Goal: Information Seeking & Learning: Find specific page/section

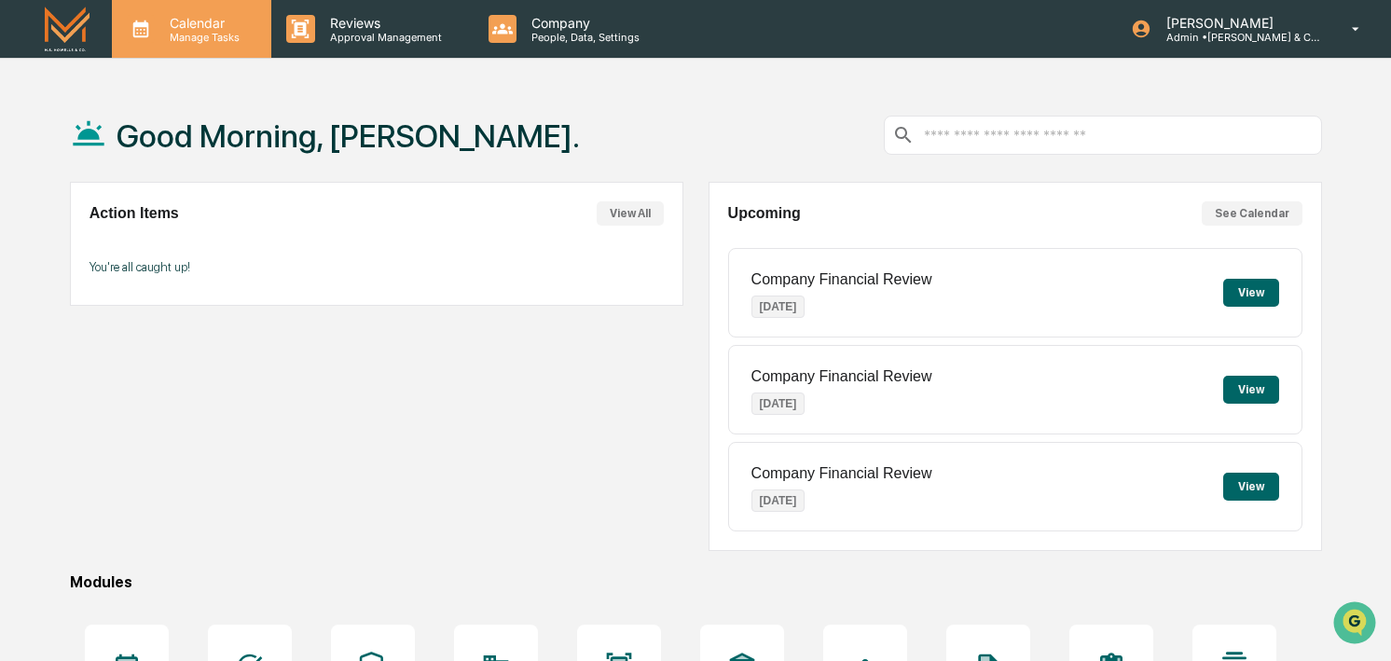
click at [112, 21] on div "Calendar Manage Tasks" at bounding box center [191, 29] width 159 height 58
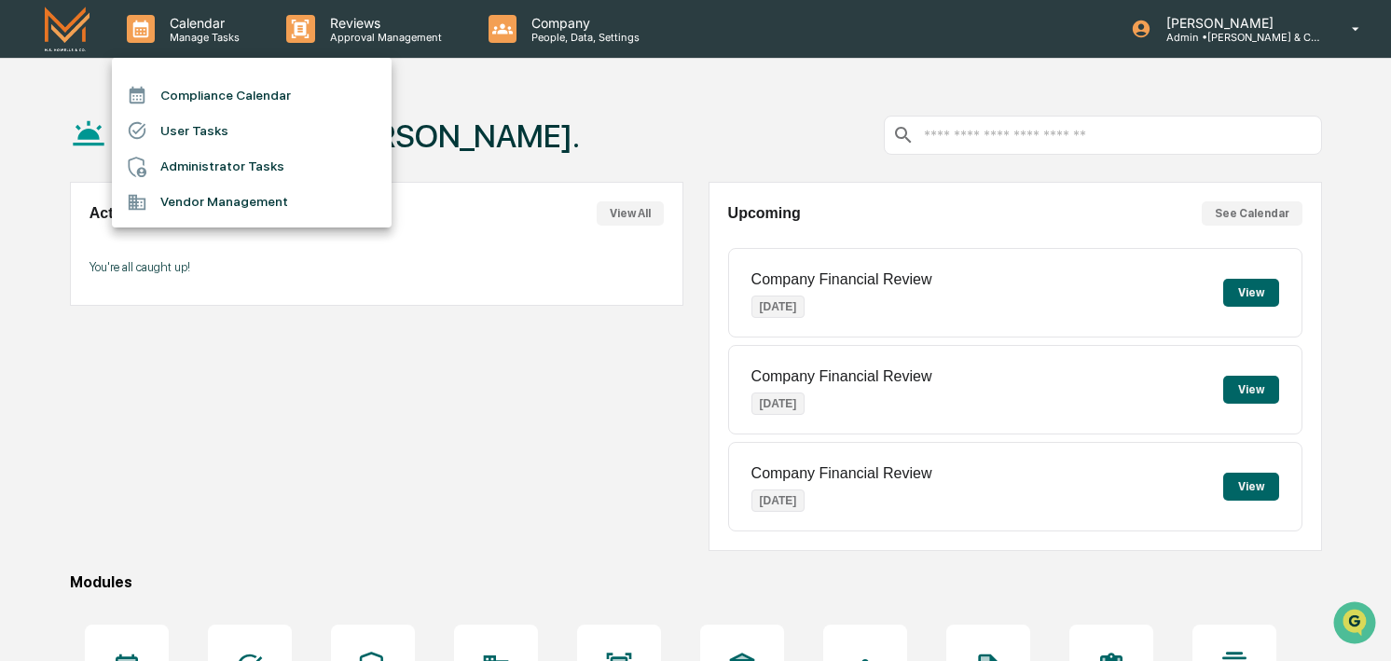
click at [78, 26] on div at bounding box center [695, 330] width 1391 height 661
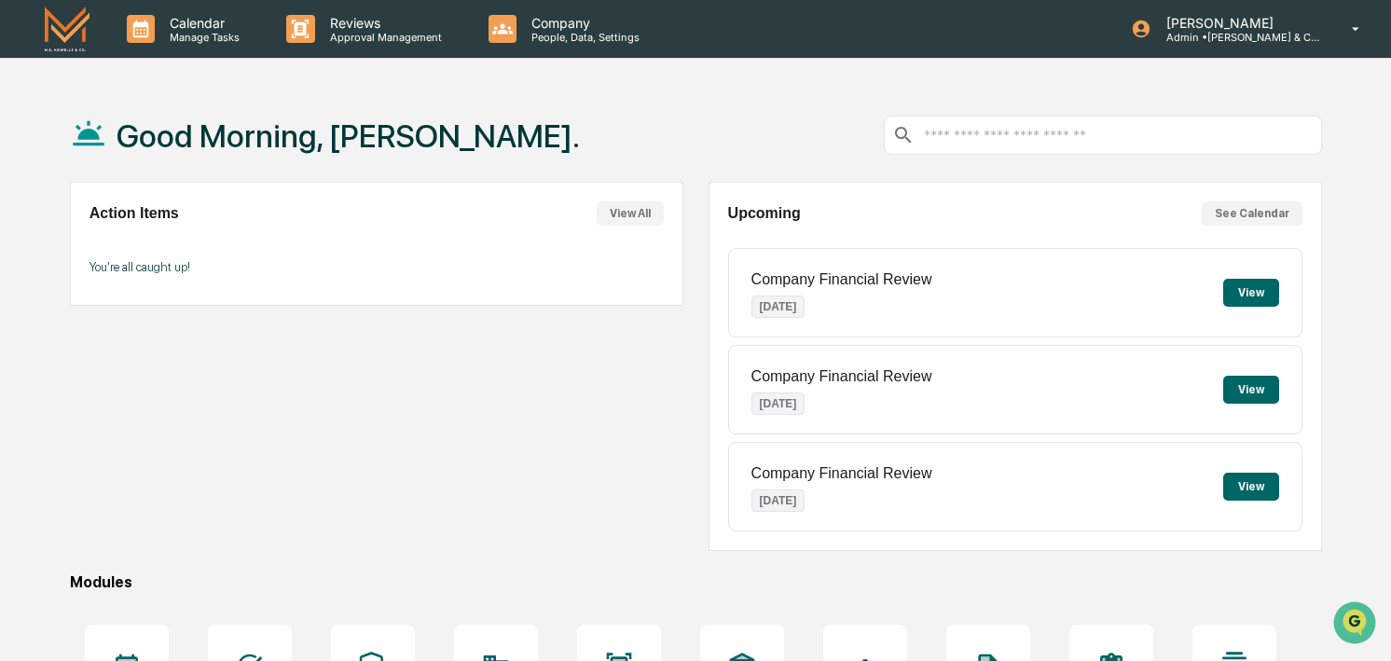
click at [67, 28] on img at bounding box center [67, 29] width 45 height 44
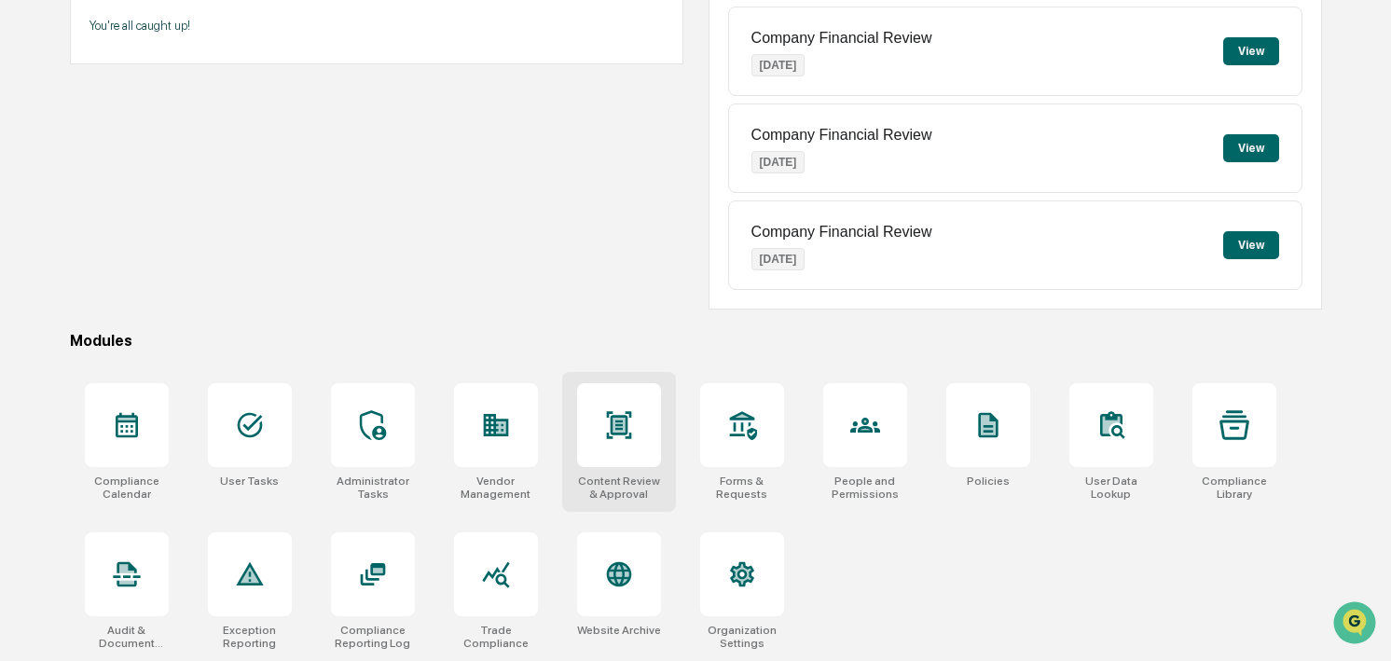
click at [626, 420] on icon at bounding box center [618, 424] width 25 height 27
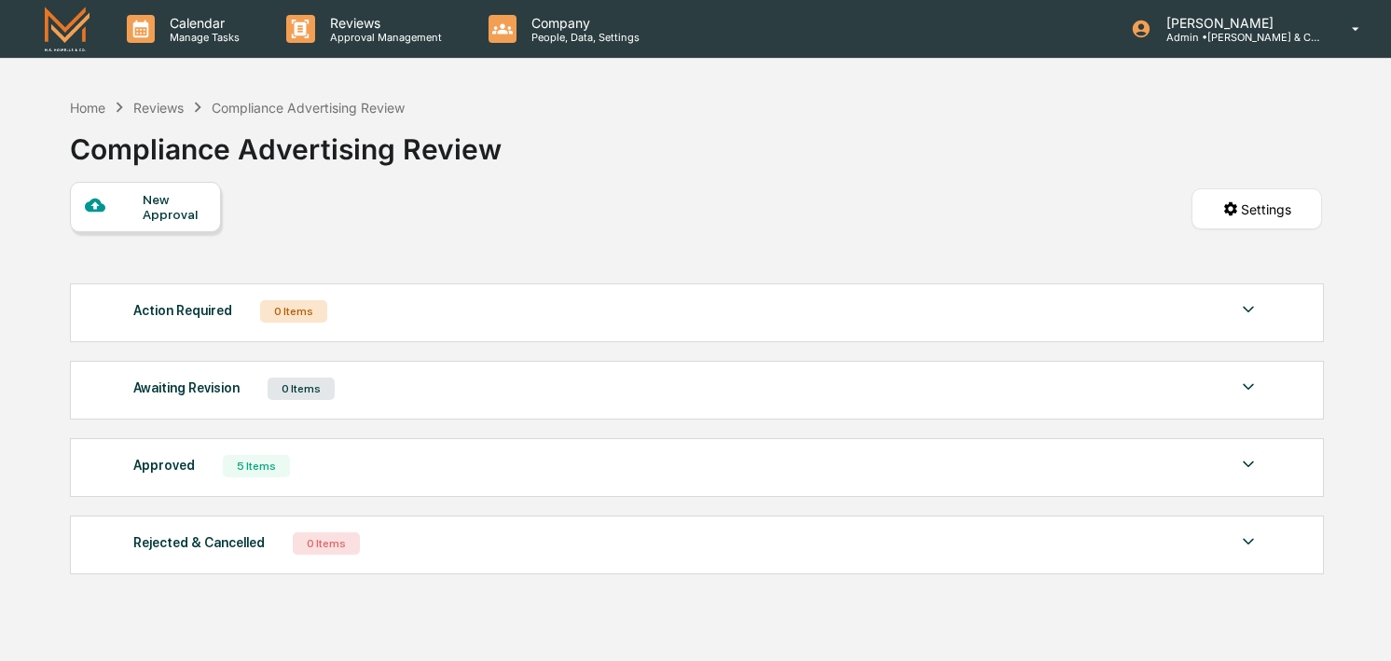
click at [157, 102] on div "Reviews" at bounding box center [158, 108] width 50 height 16
click at [155, 106] on div "Reviews" at bounding box center [158, 108] width 50 height 16
click at [573, 131] on div "Home Reviews Compliance Advertising Review Compliance Advertising Review" at bounding box center [696, 135] width 1252 height 93
click at [152, 106] on div "Reviews" at bounding box center [158, 108] width 50 height 16
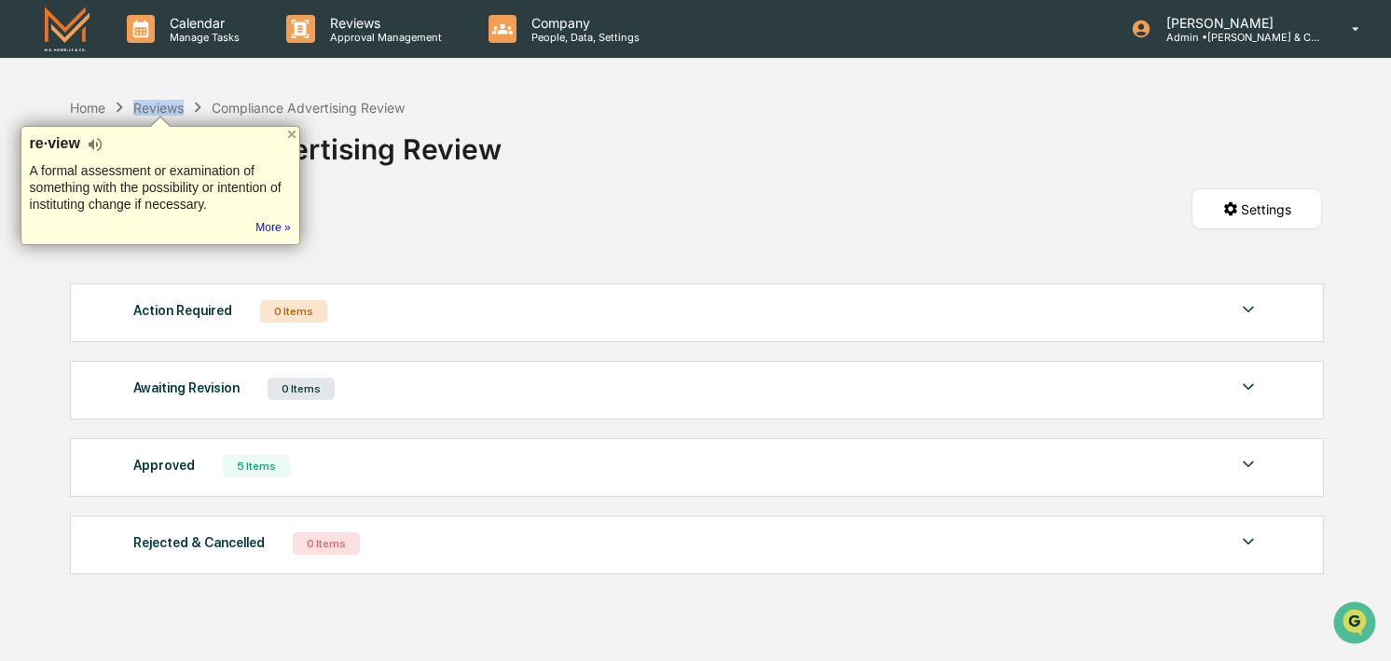
click at [152, 106] on div "Reviews" at bounding box center [158, 108] width 50 height 16
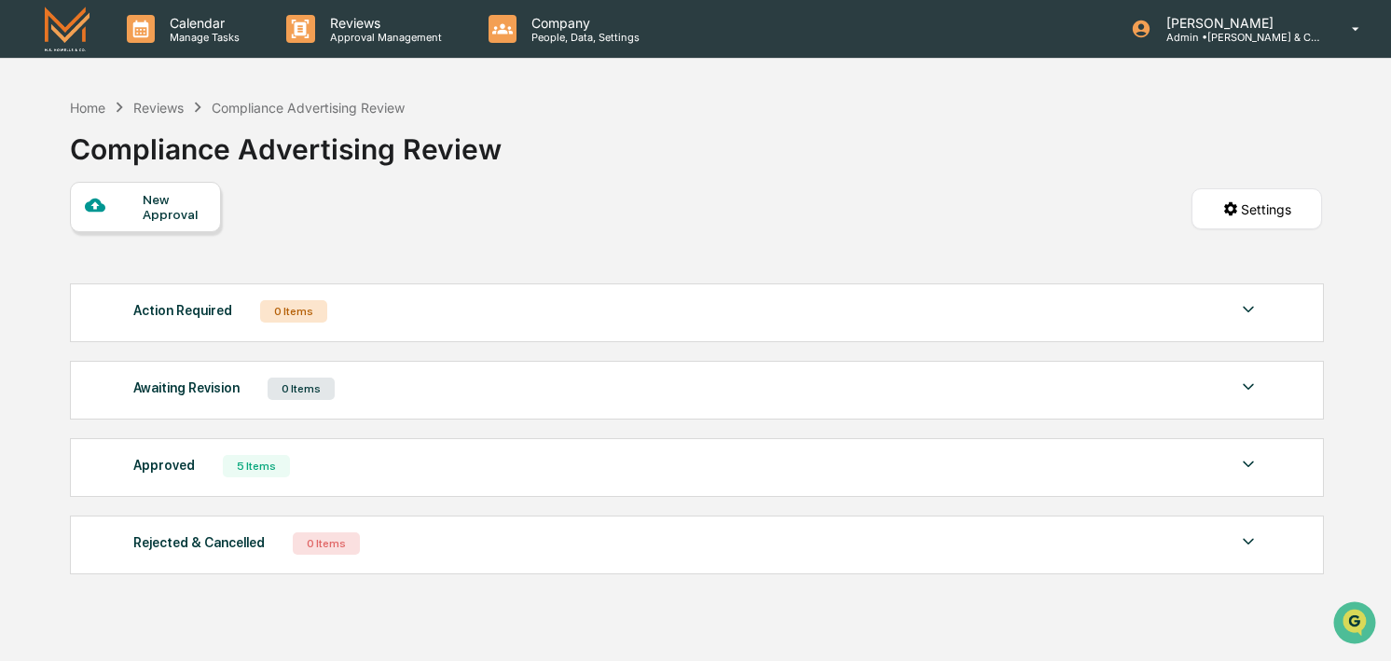
click at [241, 108] on div "Compliance Advertising Review" at bounding box center [308, 108] width 193 height 16
click at [83, 104] on div "Home" at bounding box center [87, 108] width 35 height 16
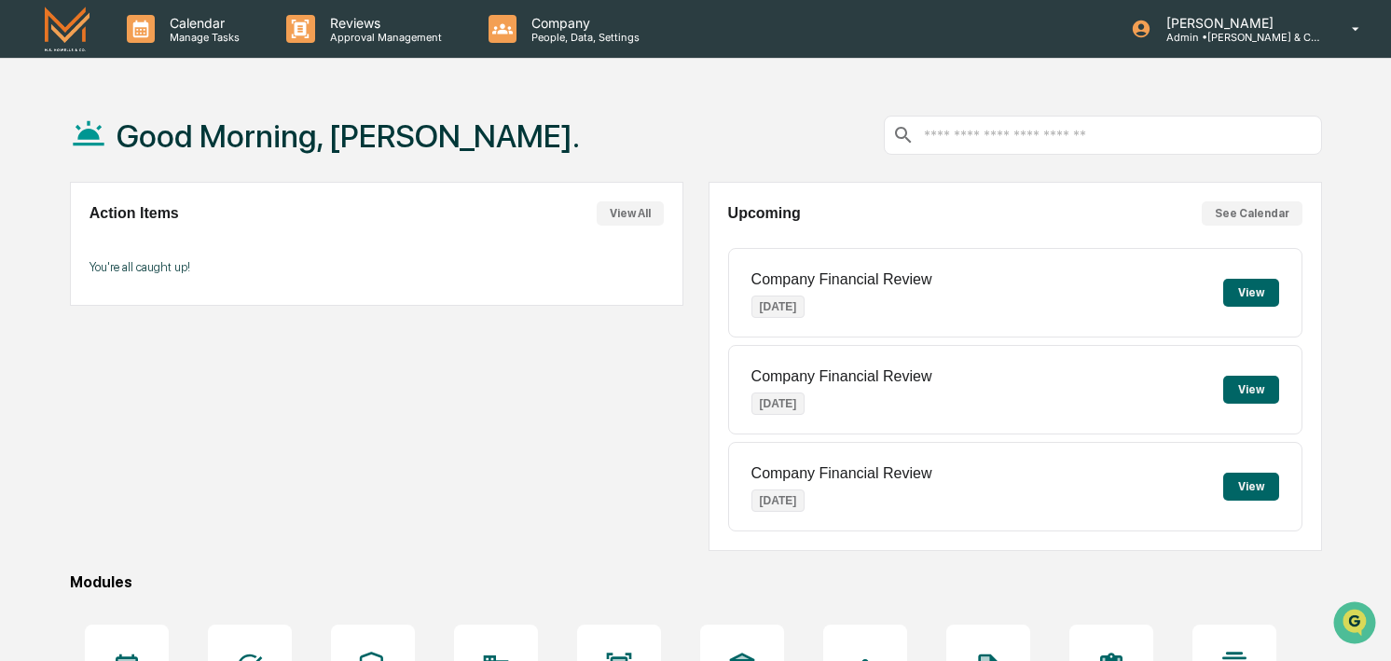
click at [968, 136] on input "text" at bounding box center [1117, 136] width 391 height 18
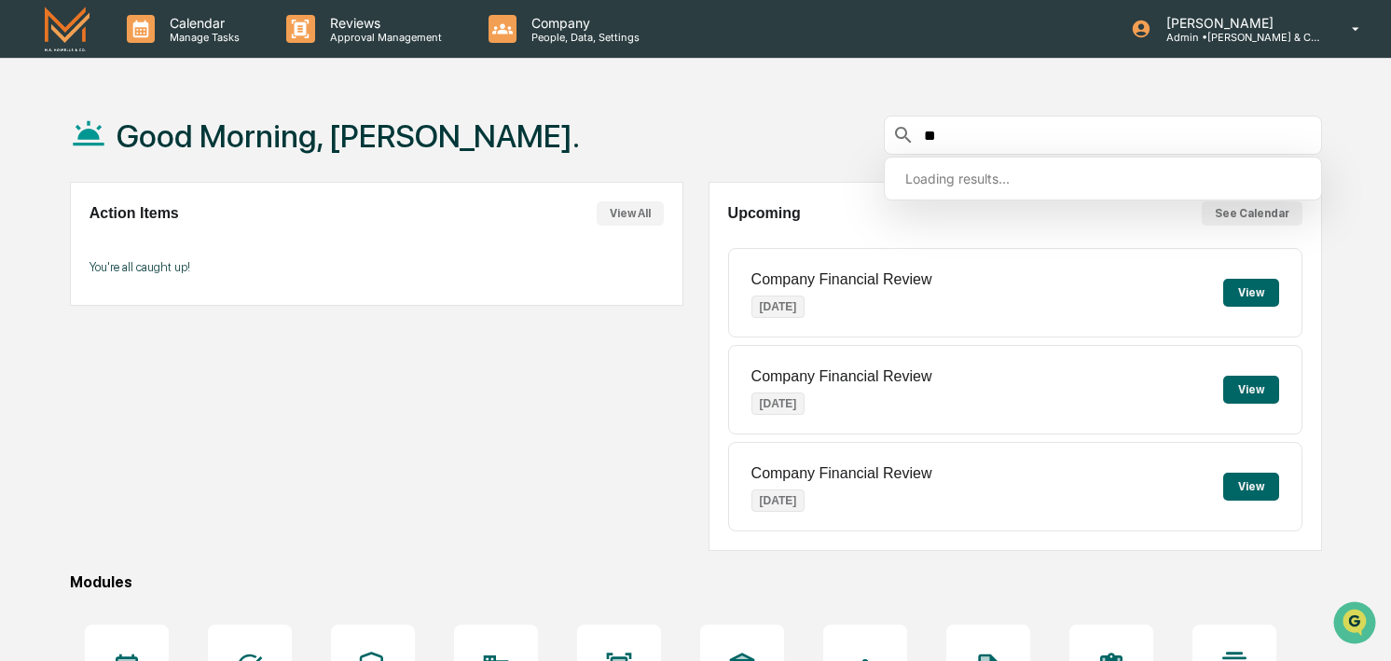
type input "*"
type input "********"
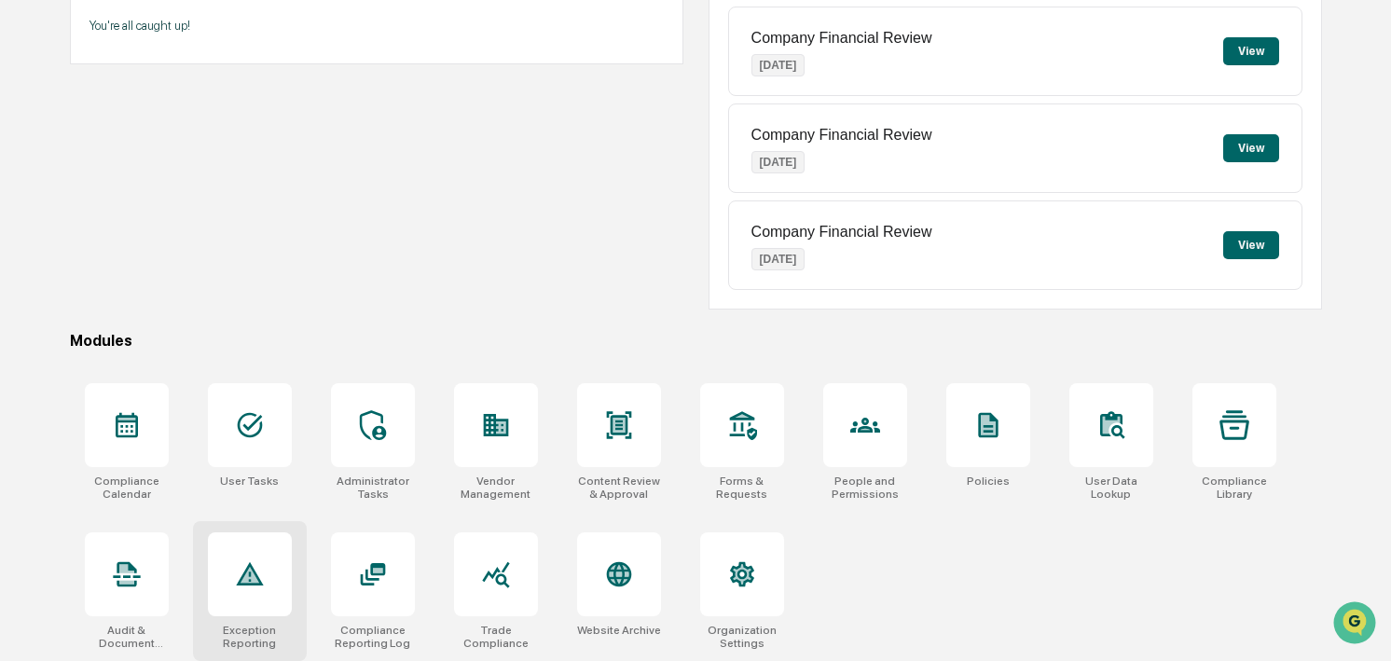
click at [245, 576] on icon at bounding box center [249, 575] width 19 height 16
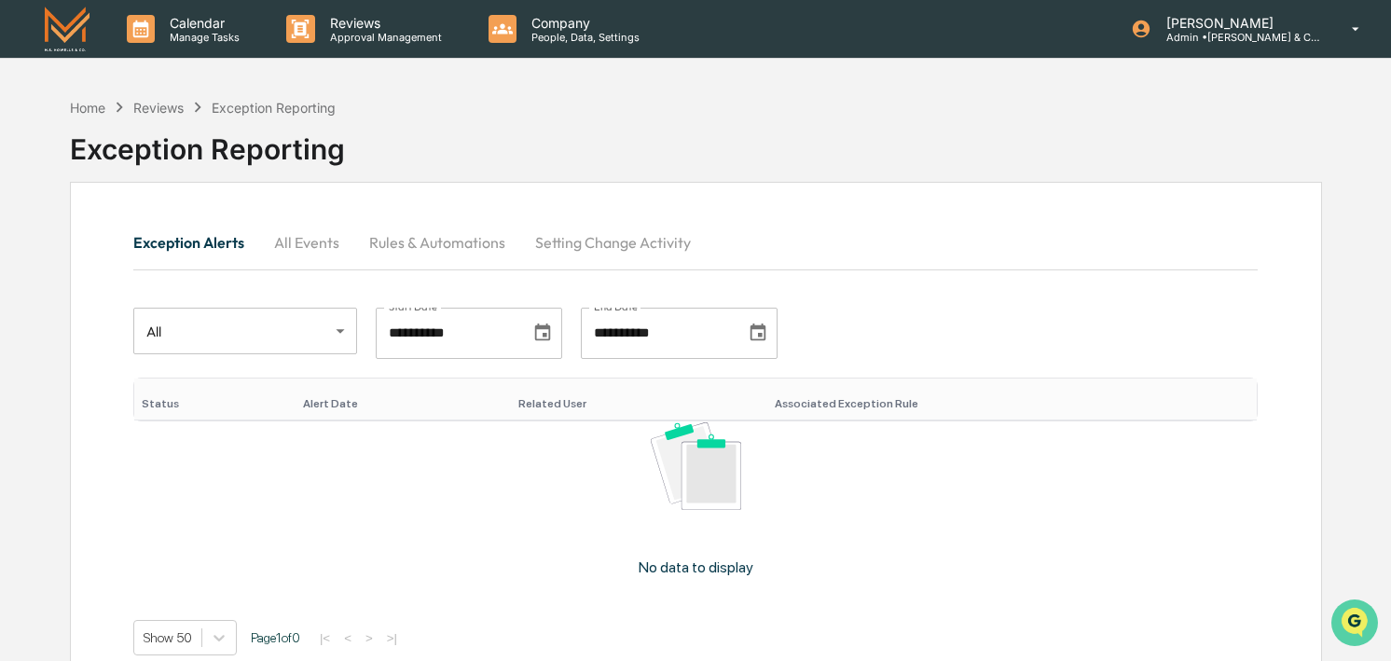
click at [1352, 618] on img "Open customer support" at bounding box center [1354, 622] width 47 height 37
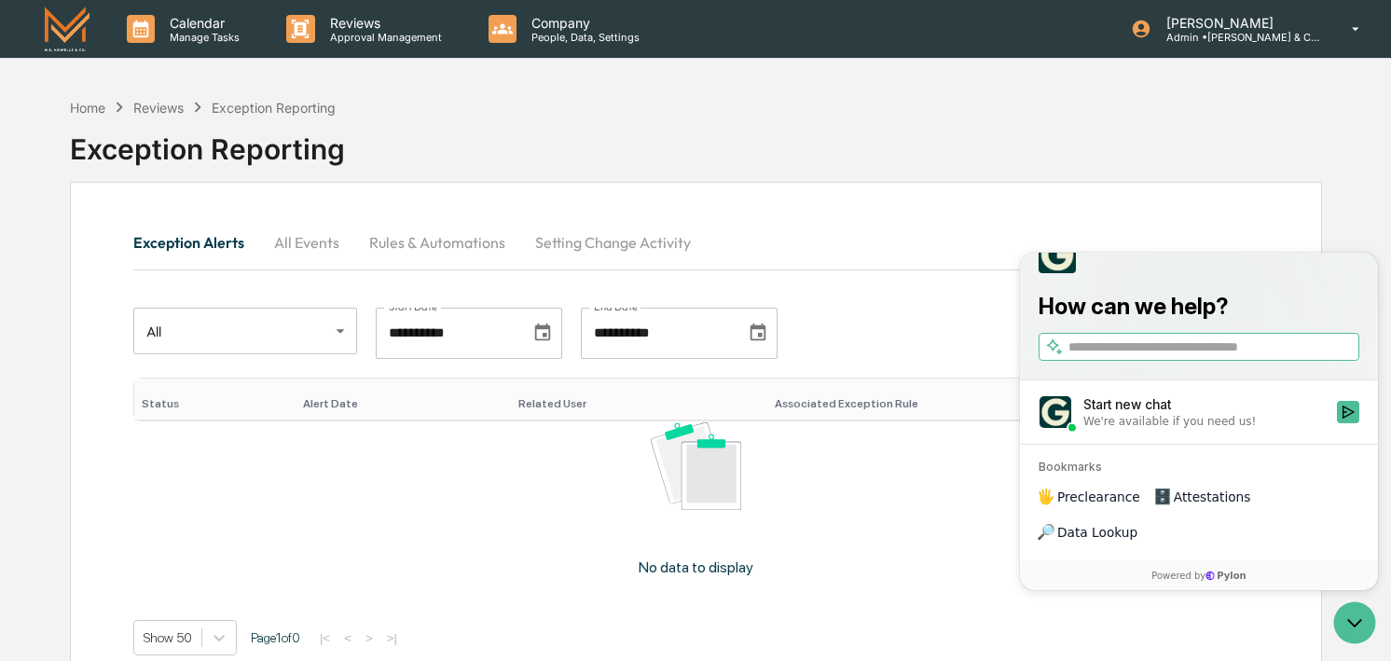
click at [1109, 357] on input "search" at bounding box center [1211, 347] width 287 height 20
type input "**********"
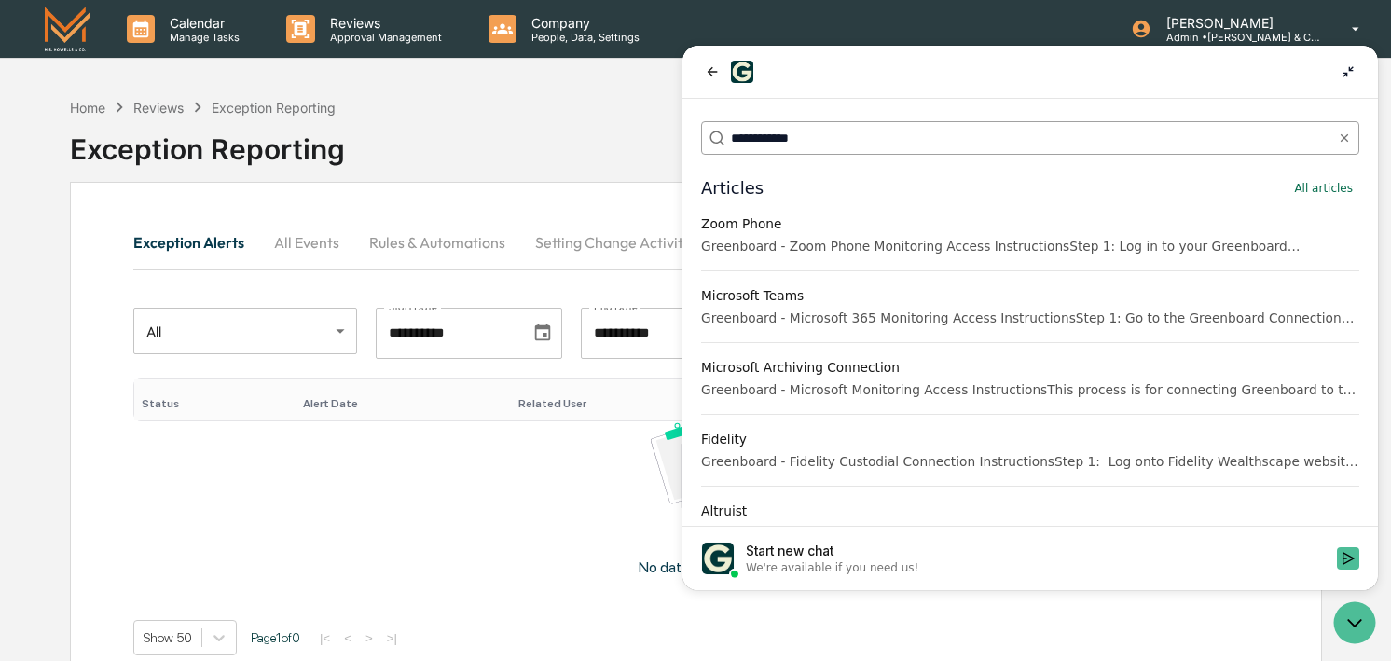
drag, startPoint x: 810, startPoint y: 142, endPoint x: 715, endPoint y: 137, distance: 95.2
click at [715, 138] on label "**********" at bounding box center [1030, 138] width 658 height 34
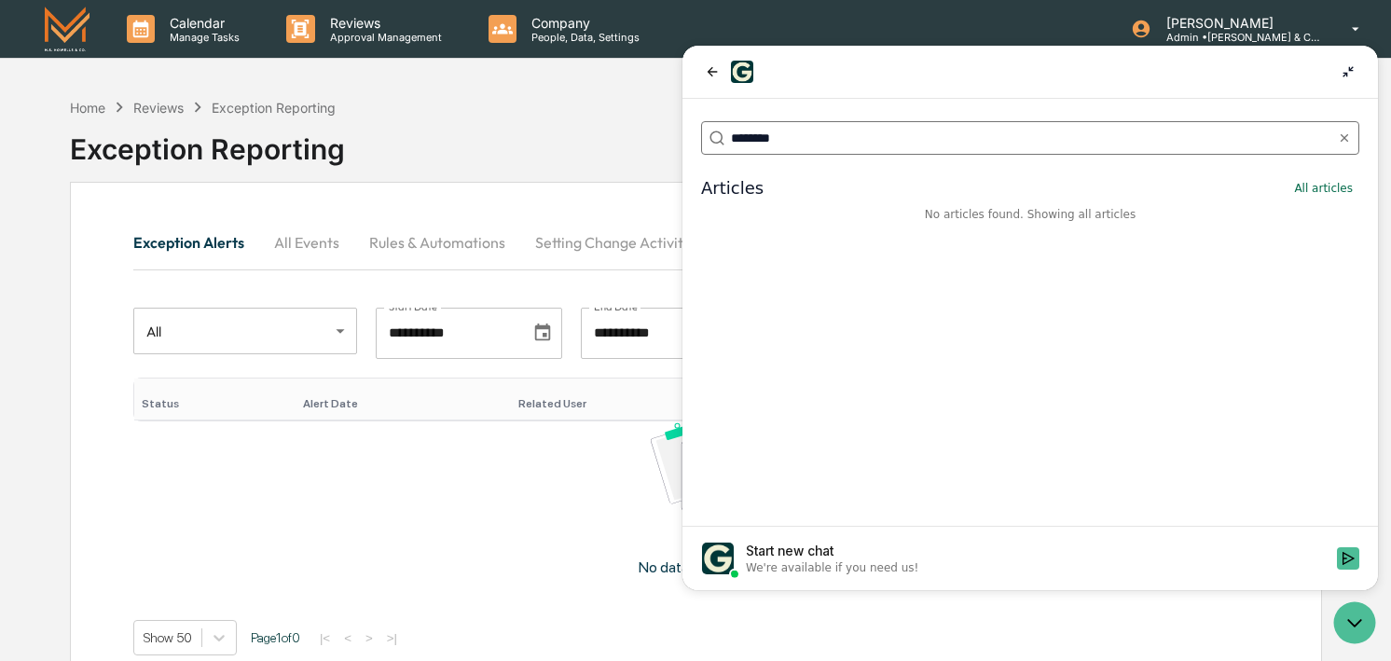
drag, startPoint x: 818, startPoint y: 144, endPoint x: 697, endPoint y: 130, distance: 122.1
click at [697, 130] on div "********" at bounding box center [1029, 127] width 695 height 56
type input "****"
click at [1351, 67] on icon at bounding box center [1347, 71] width 15 height 15
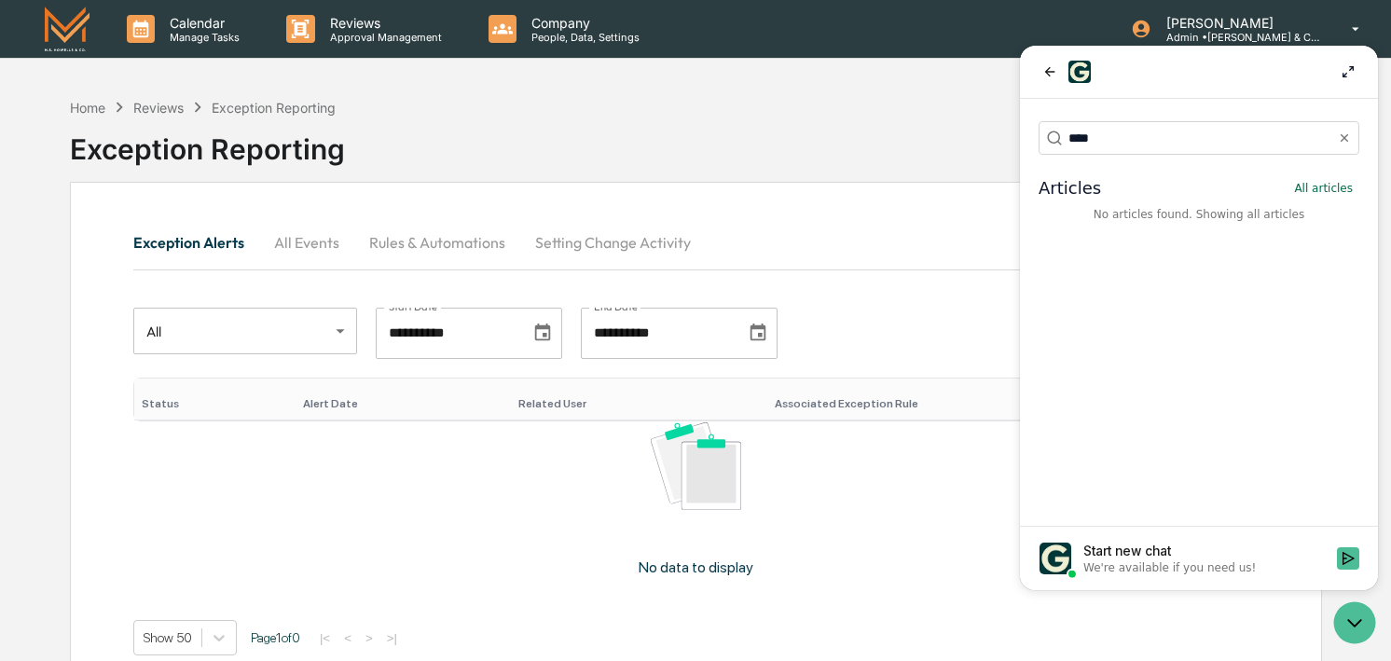
click at [681, 130] on div "Exception Reporting" at bounding box center [696, 141] width 1252 height 48
click at [1352, 66] on icon at bounding box center [1347, 71] width 11 height 11
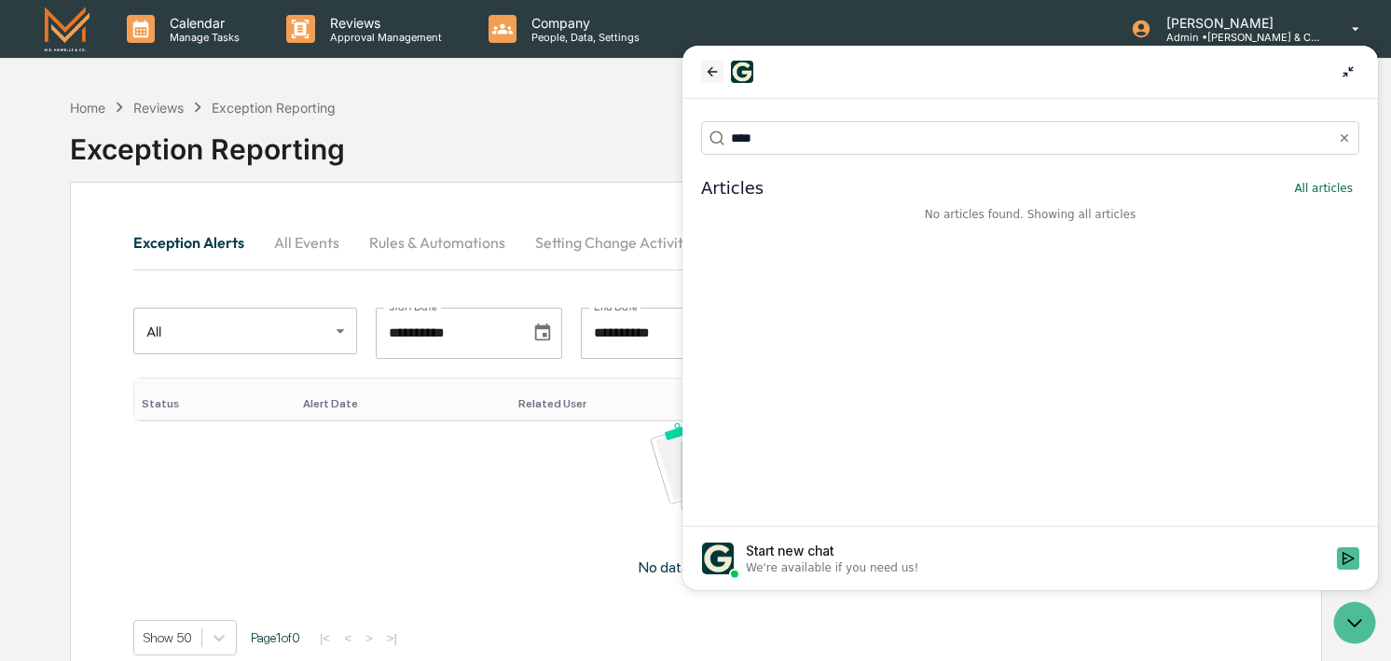
click at [707, 70] on icon "back" at bounding box center [712, 71] width 15 height 15
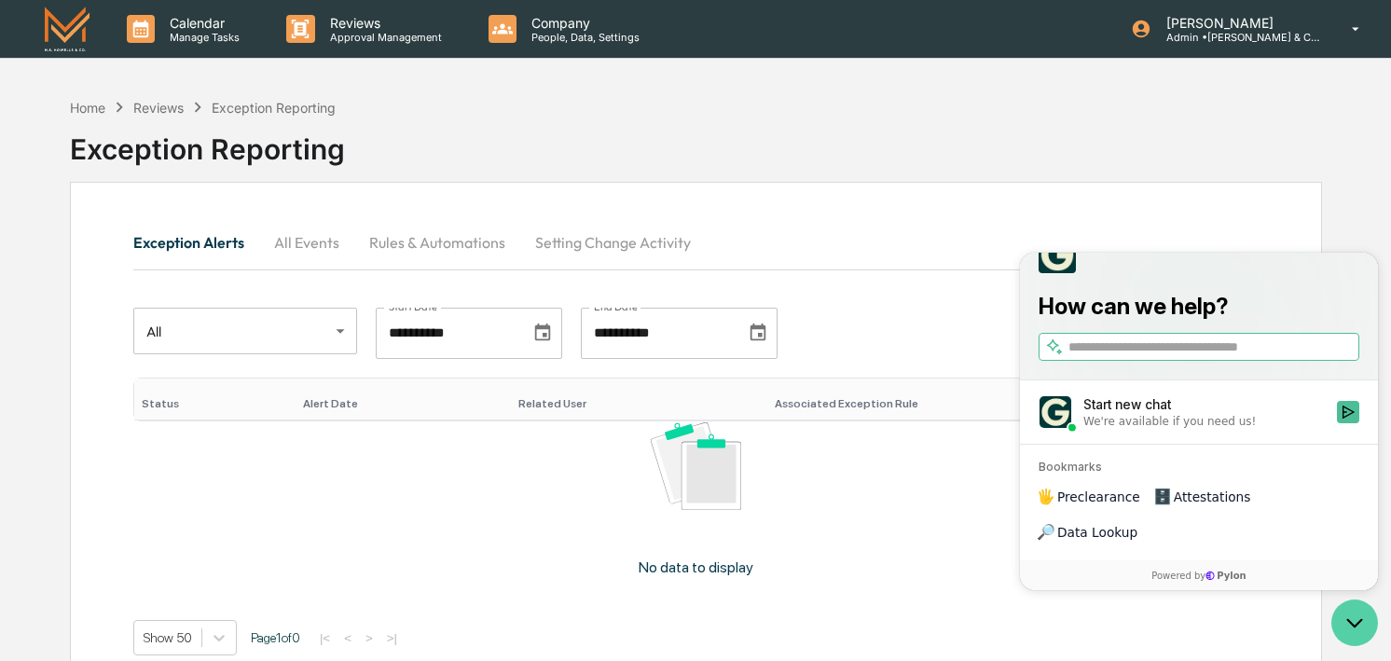
click at [1345, 622] on icon "Open customer support" at bounding box center [1354, 622] width 47 height 47
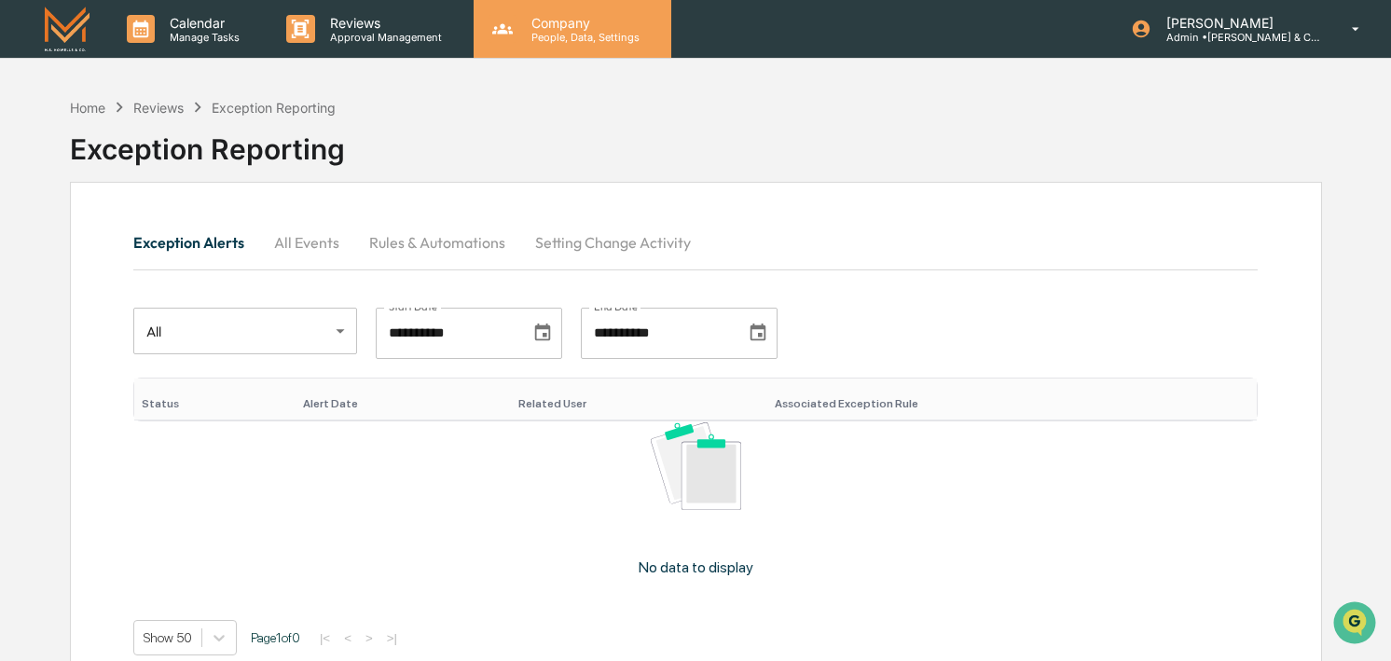
click at [507, 45] on div "Company People, Data, Settings" at bounding box center [573, 29] width 198 height 58
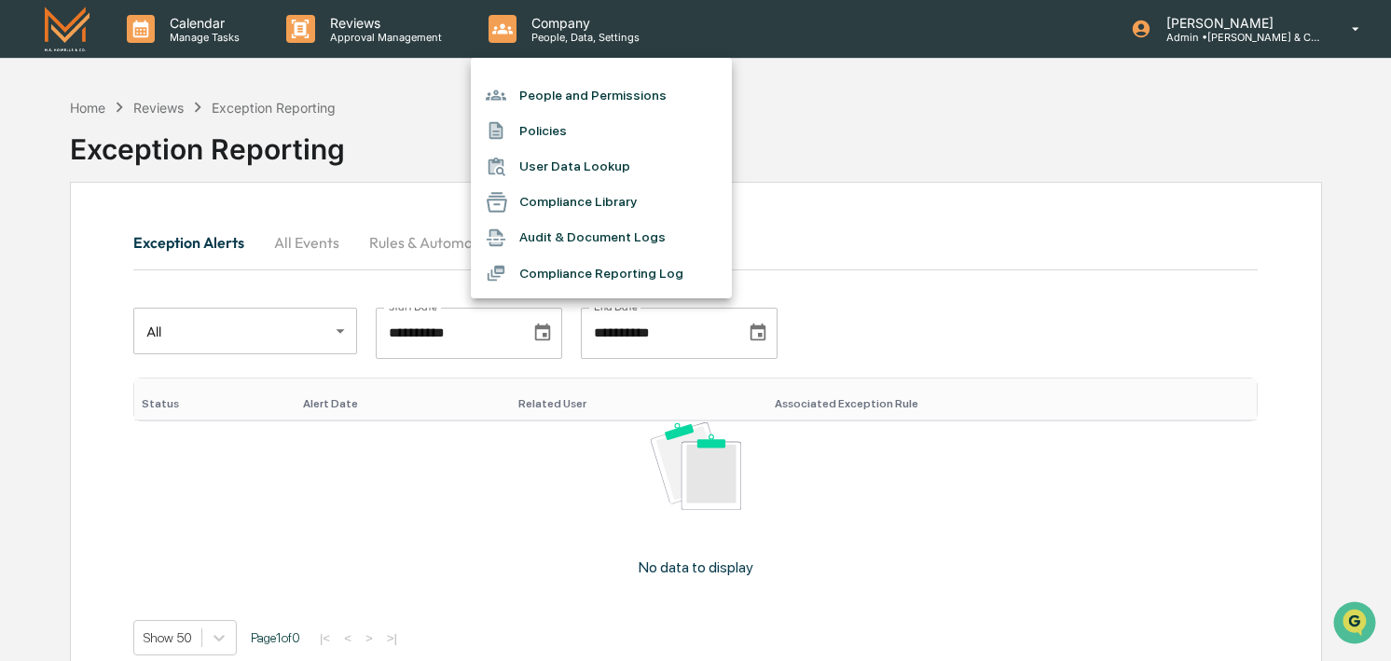
click at [562, 279] on li "Compliance Reporting Log" at bounding box center [601, 272] width 261 height 35
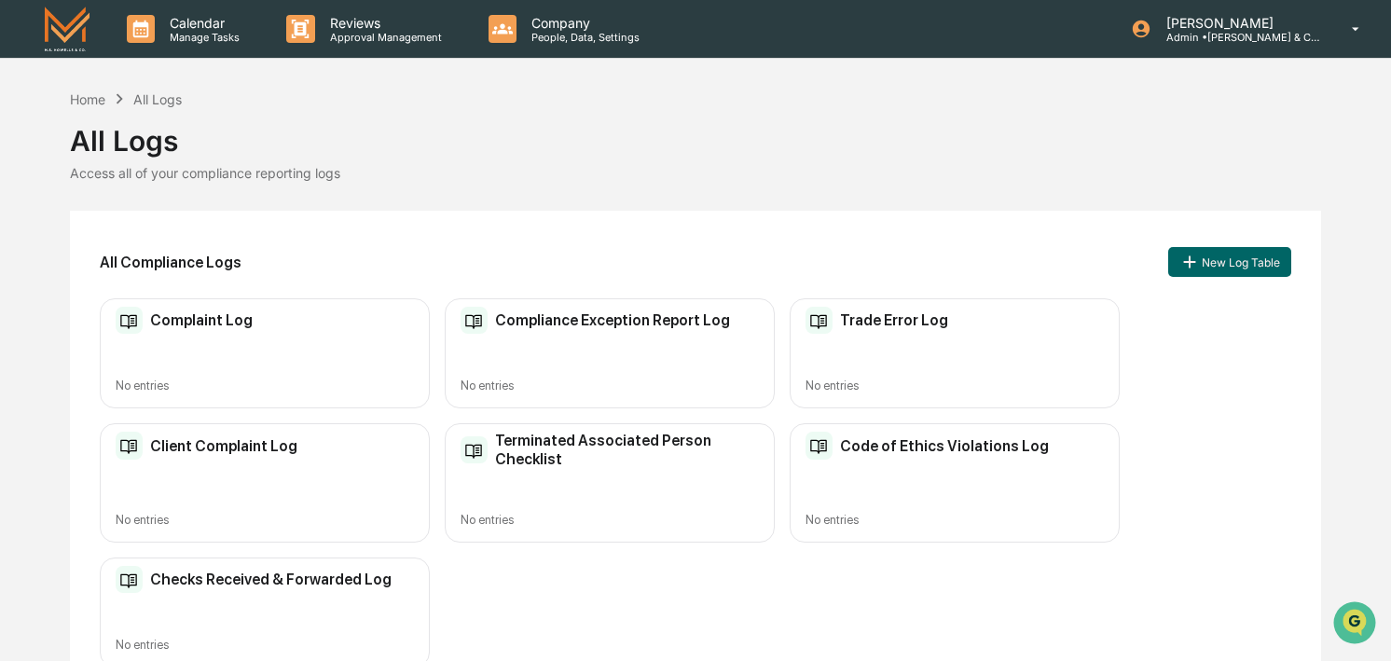
scroll to position [1, 0]
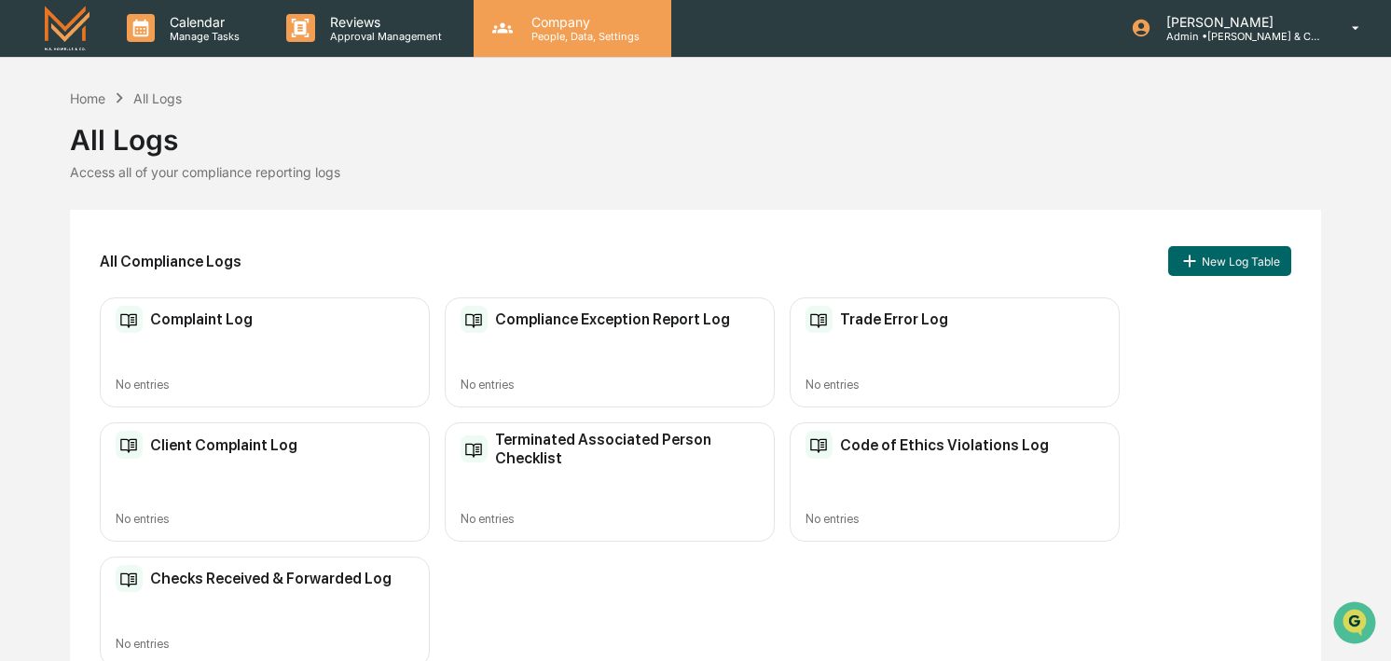
click at [542, 40] on p "People, Data, Settings" at bounding box center [582, 36] width 132 height 13
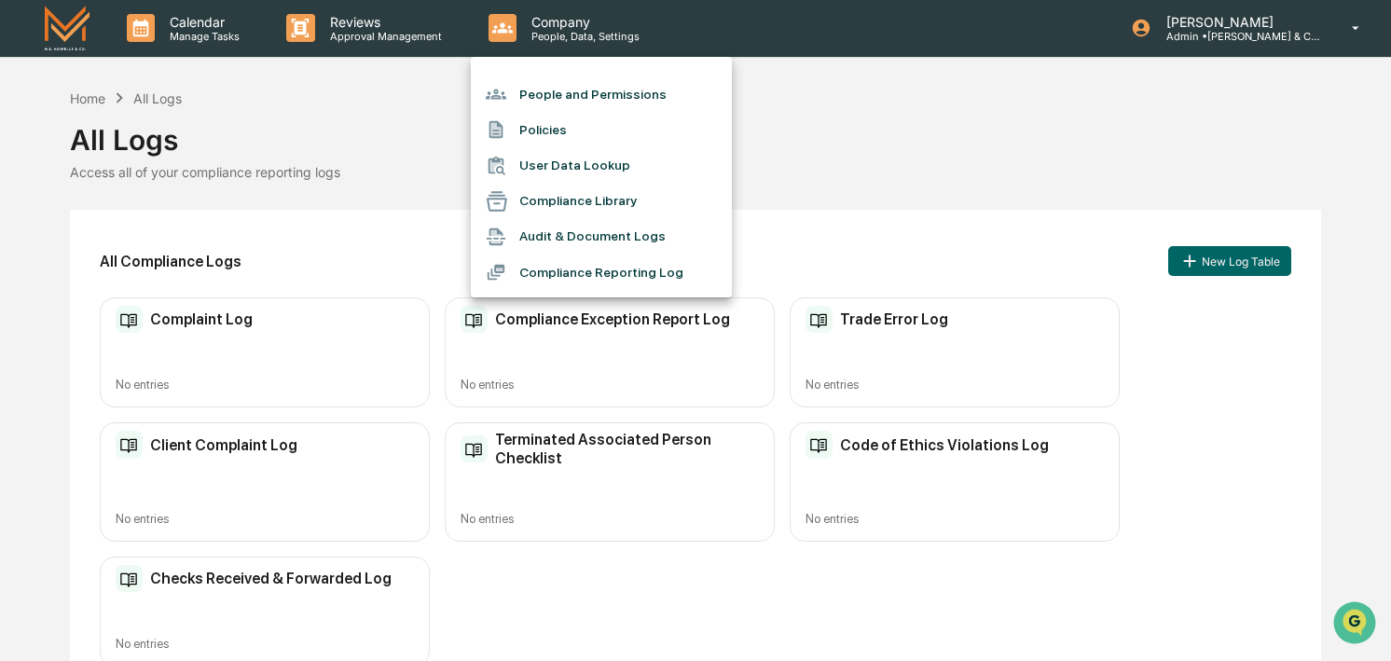
click at [945, 200] on div at bounding box center [695, 330] width 1391 height 661
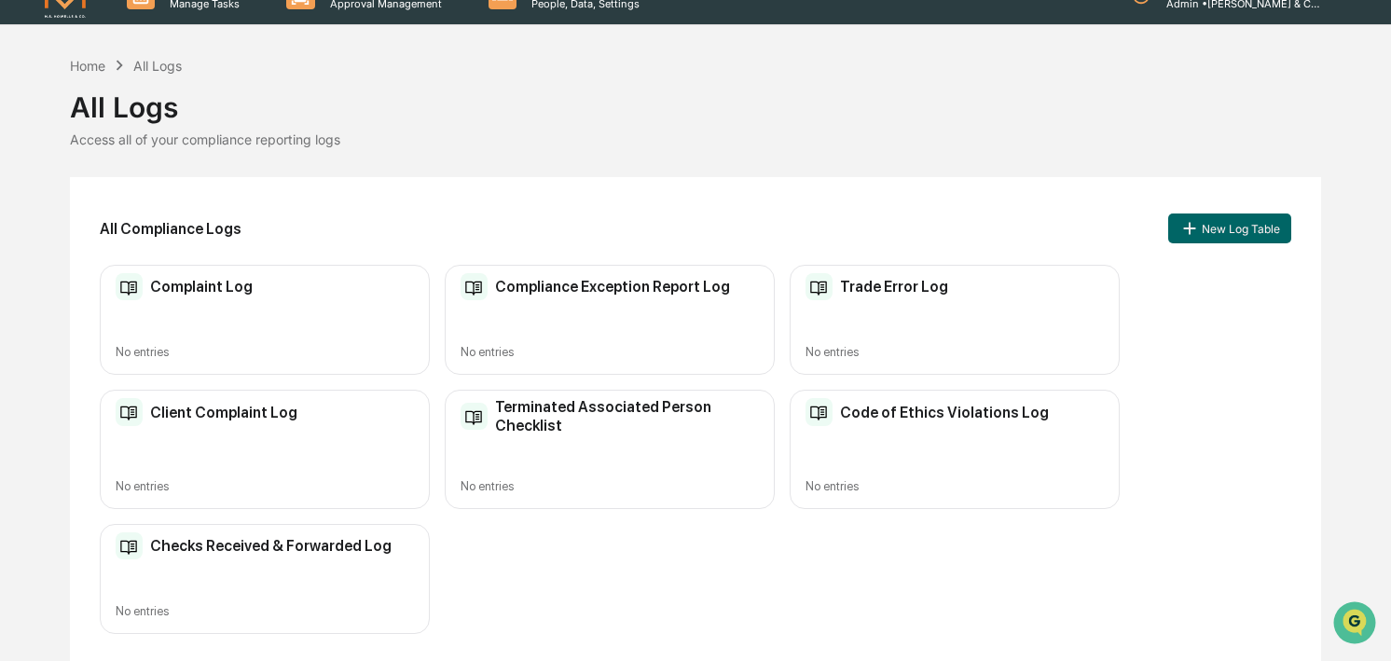
scroll to position [0, 0]
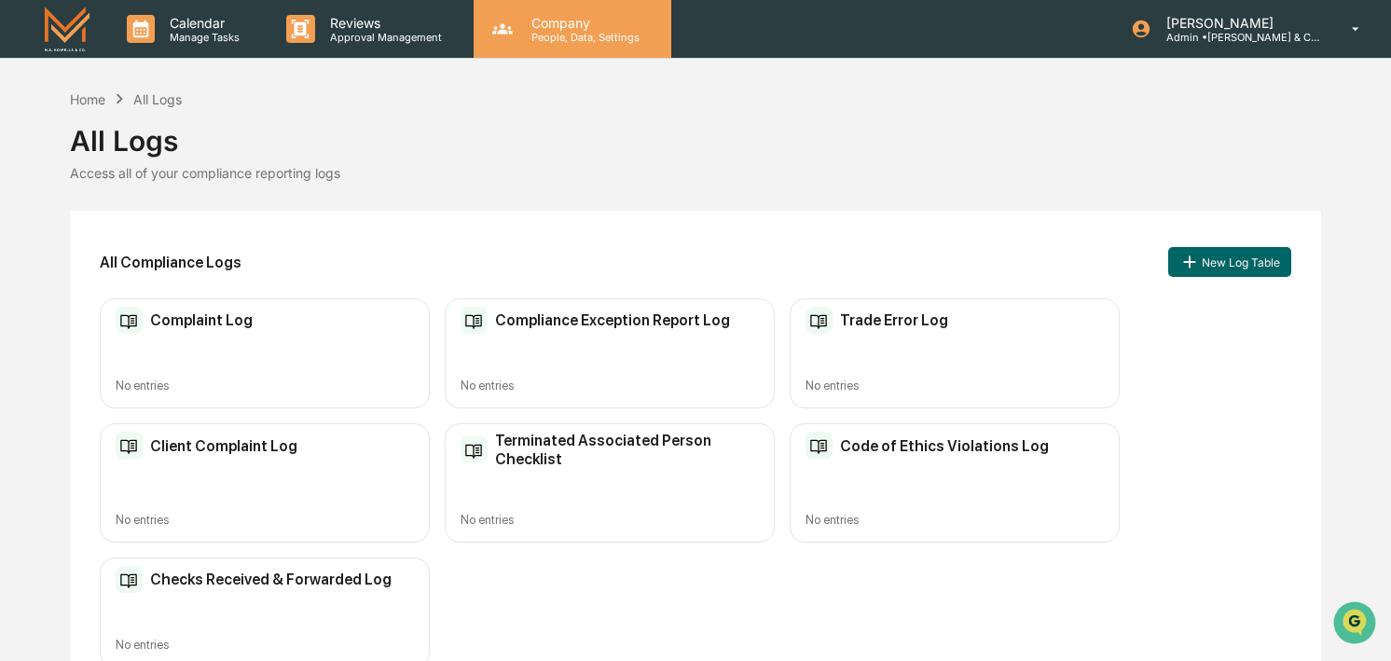
click at [526, 24] on p "Company" at bounding box center [582, 23] width 132 height 16
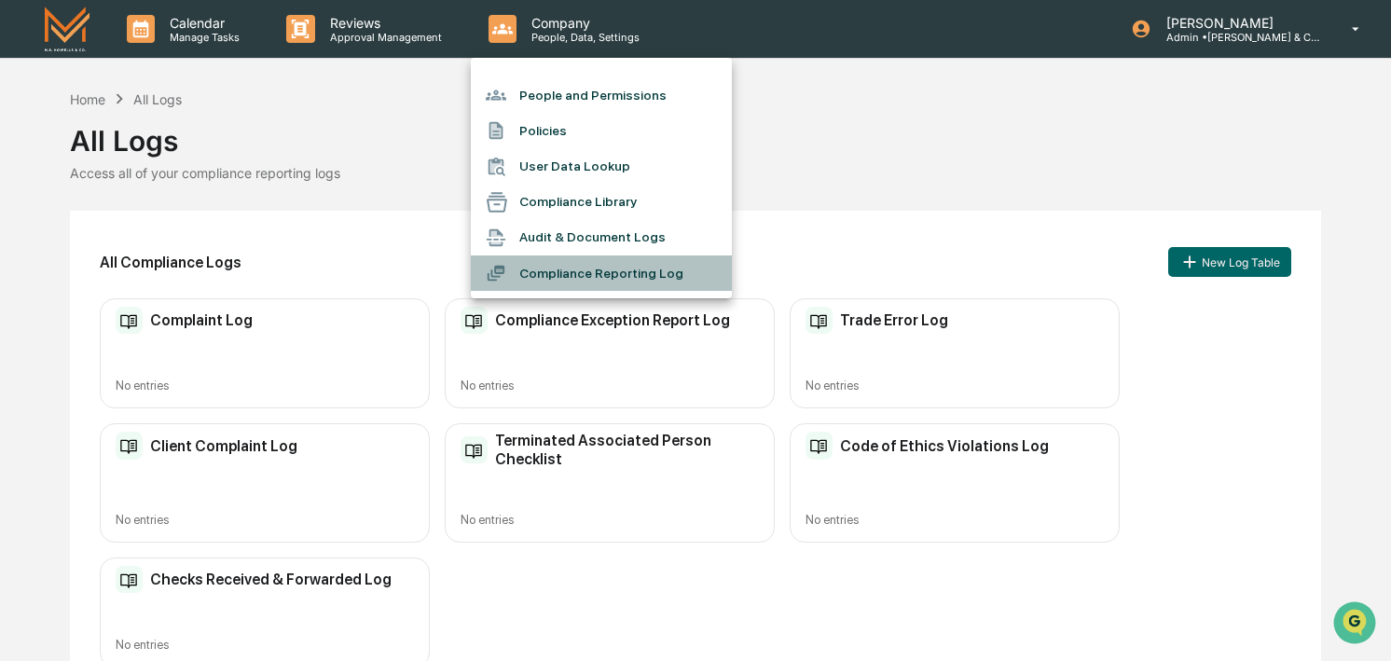
click at [558, 270] on li "Compliance Reporting Log" at bounding box center [601, 272] width 261 height 35
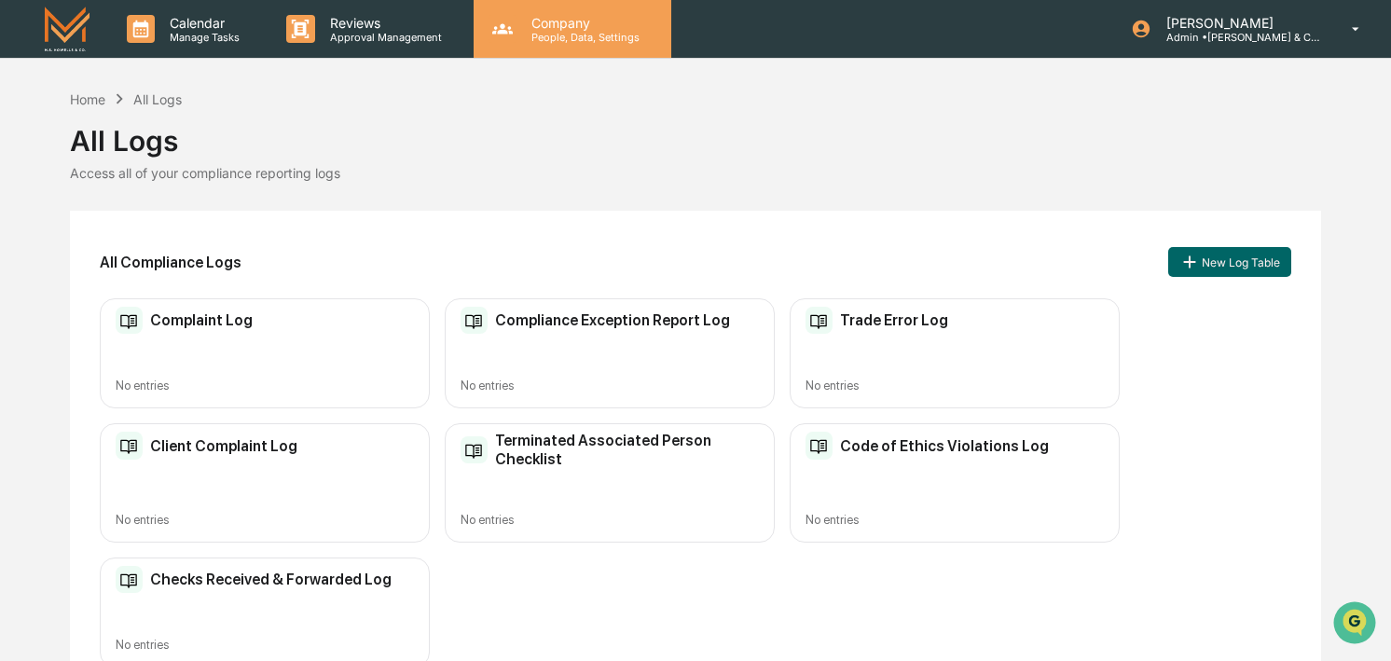
click at [532, 30] on p "Company" at bounding box center [582, 23] width 132 height 16
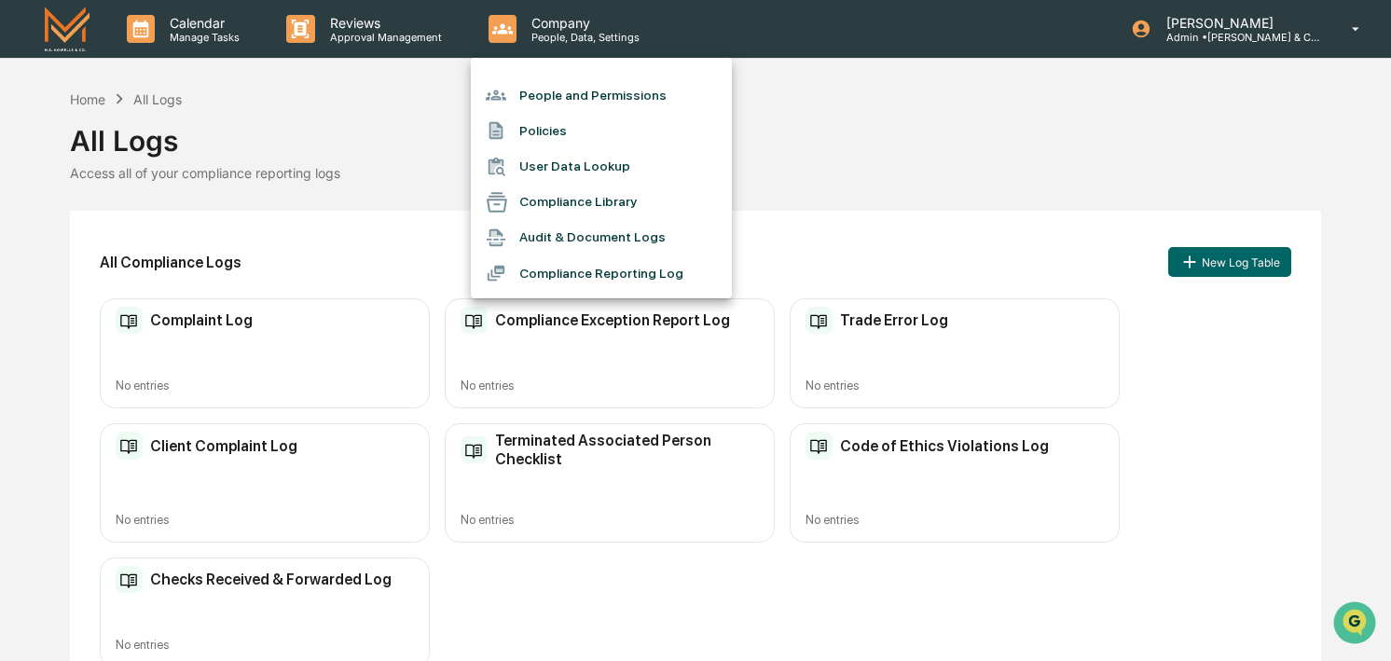
click at [551, 200] on li "Compliance Library" at bounding box center [601, 202] width 261 height 35
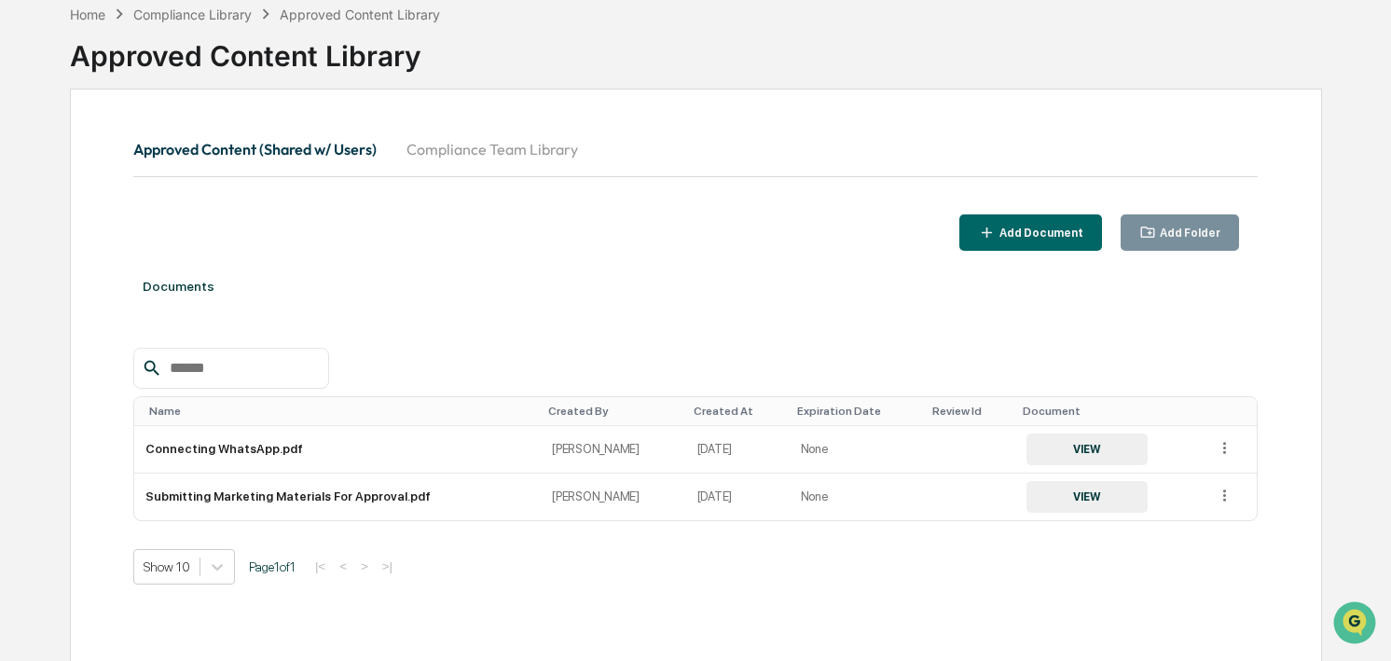
scroll to position [102, 0]
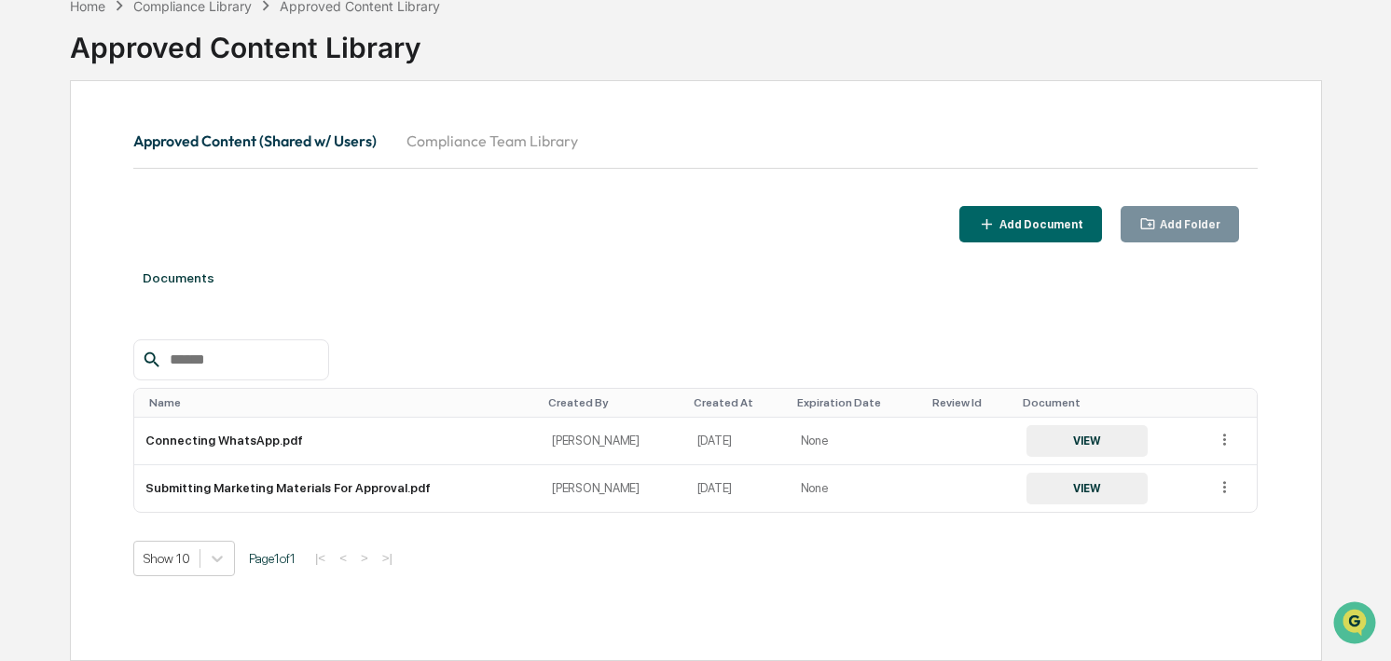
click at [211, 358] on input "text" at bounding box center [241, 360] width 158 height 24
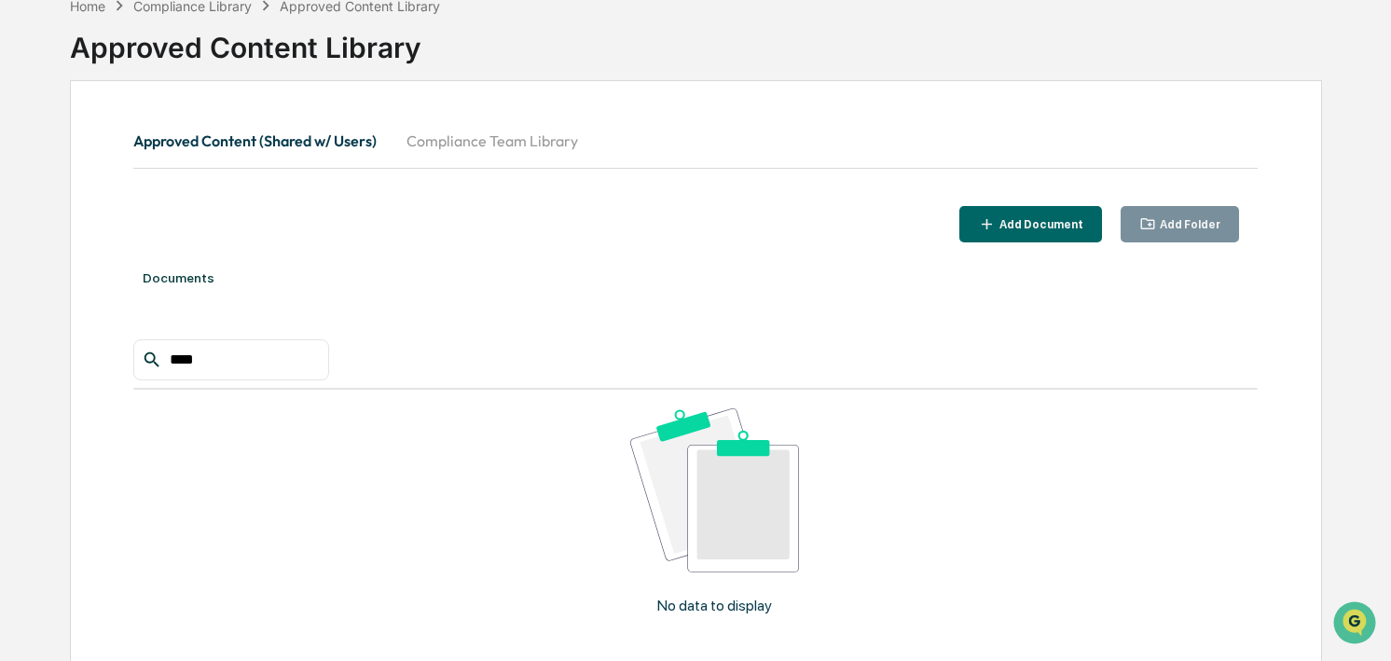
type input "****"
click at [488, 138] on button "Compliance Team Library" at bounding box center [491, 140] width 201 height 45
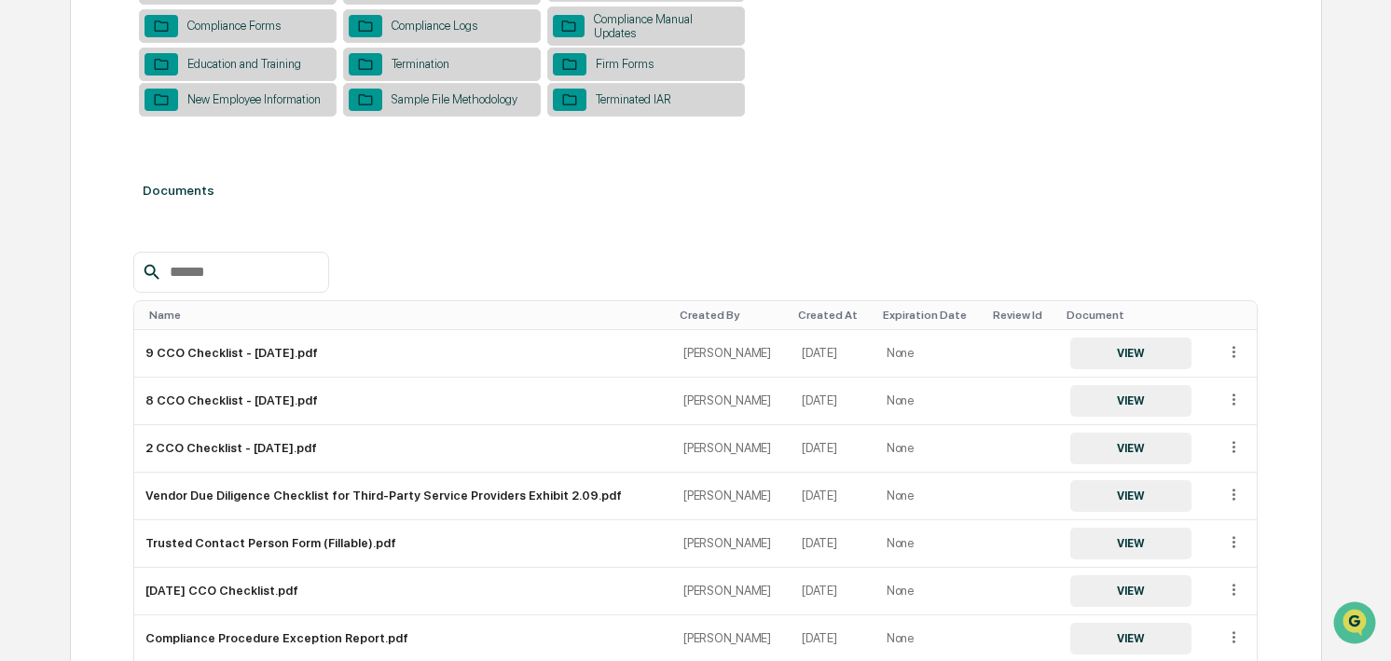
scroll to position [560, 0]
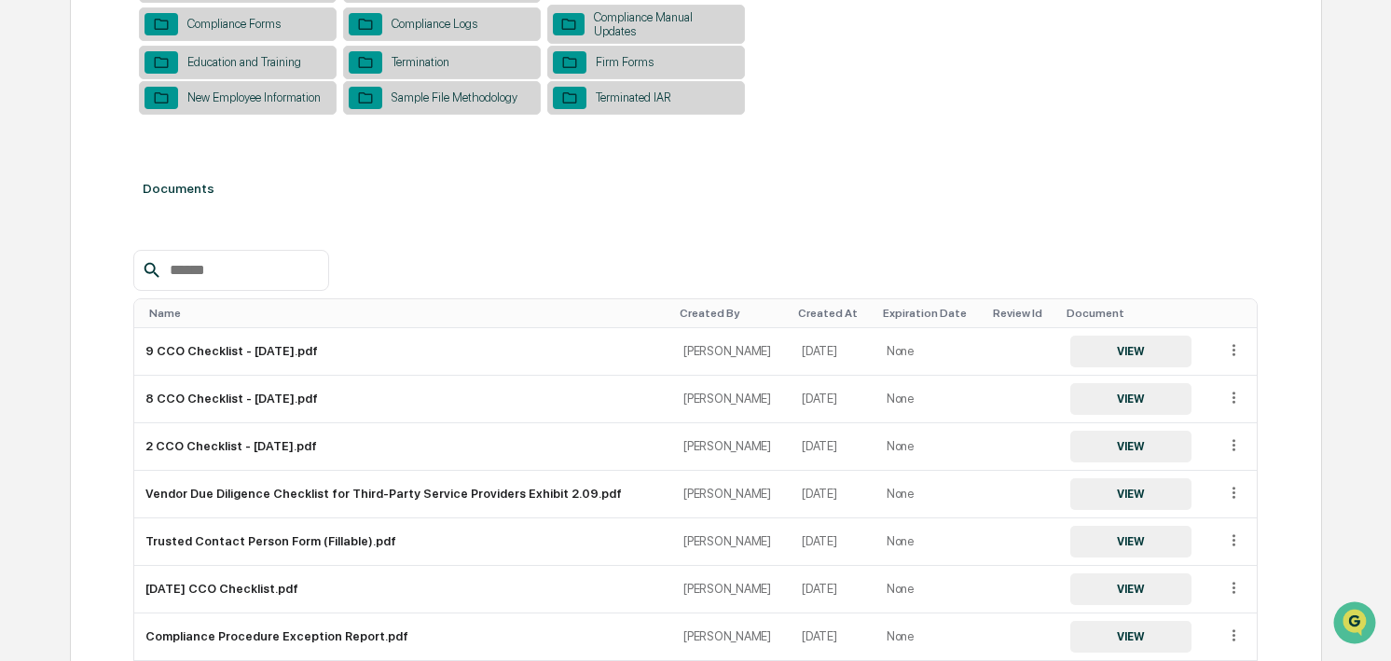
click at [209, 291] on div at bounding box center [231, 270] width 196 height 41
click at [205, 282] on input "text" at bounding box center [241, 270] width 158 height 24
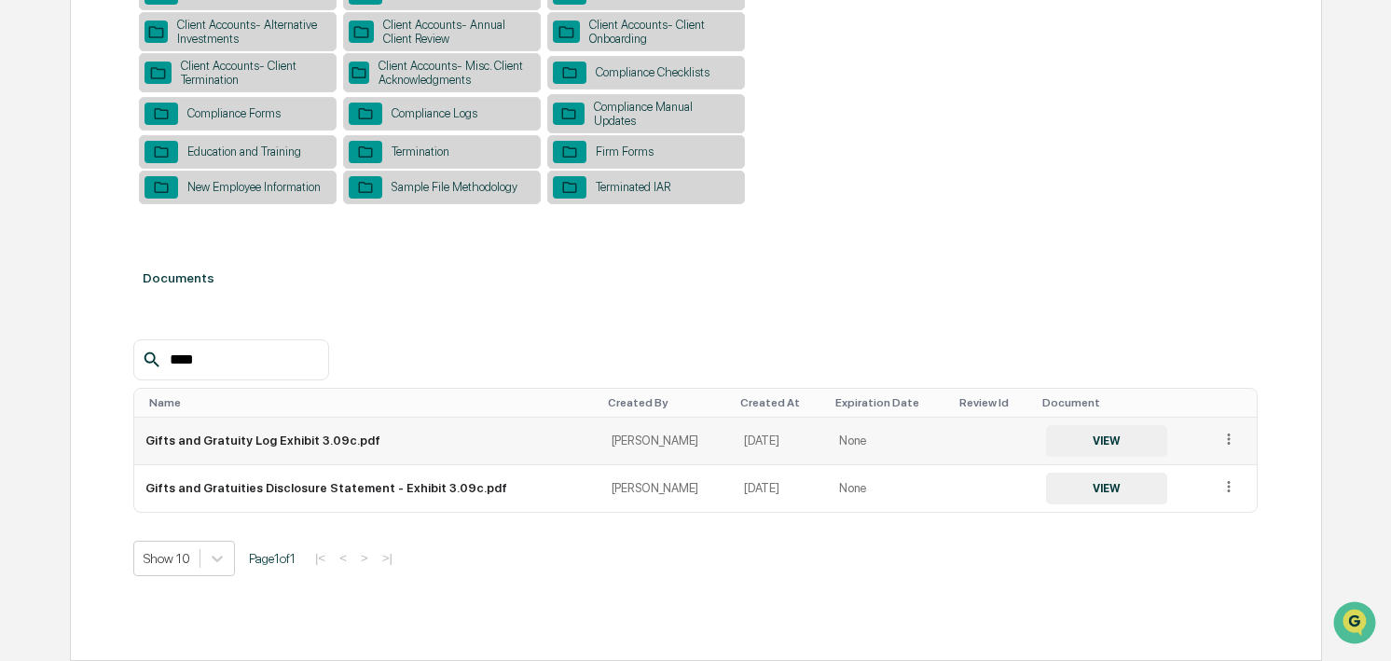
type input "****"
click at [1082, 441] on button "VIEW" at bounding box center [1106, 441] width 121 height 32
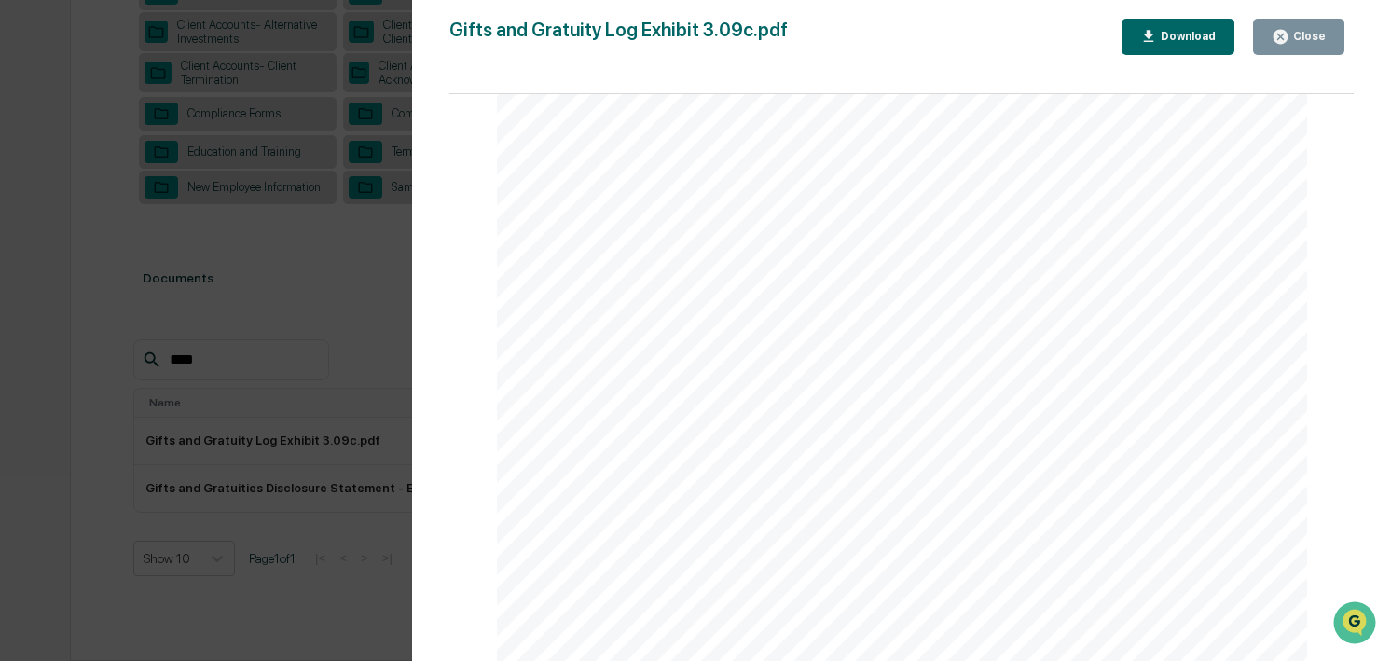
scroll to position [0, 0]
click at [65, 457] on div "Version History 01/21/2025, 11:36 PM Ashley Craddock Gifts and Gratuity Log Exh…" at bounding box center [695, 330] width 1391 height 661
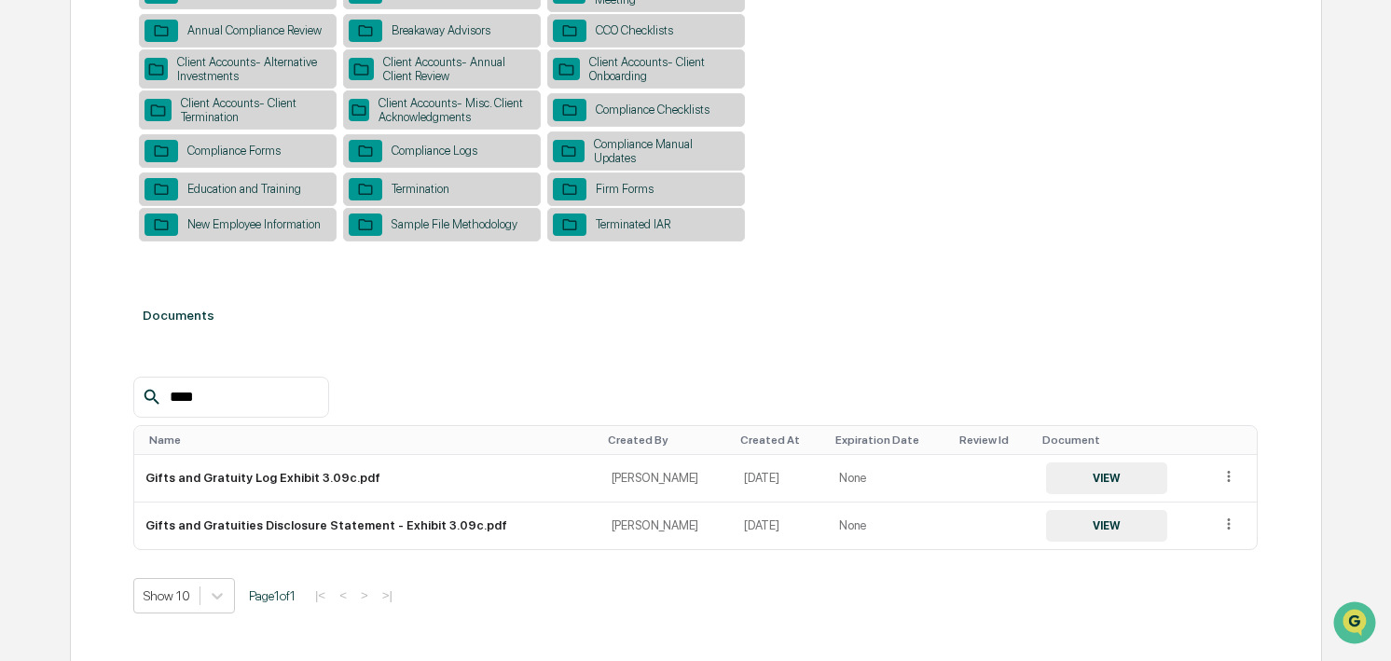
scroll to position [483, 0]
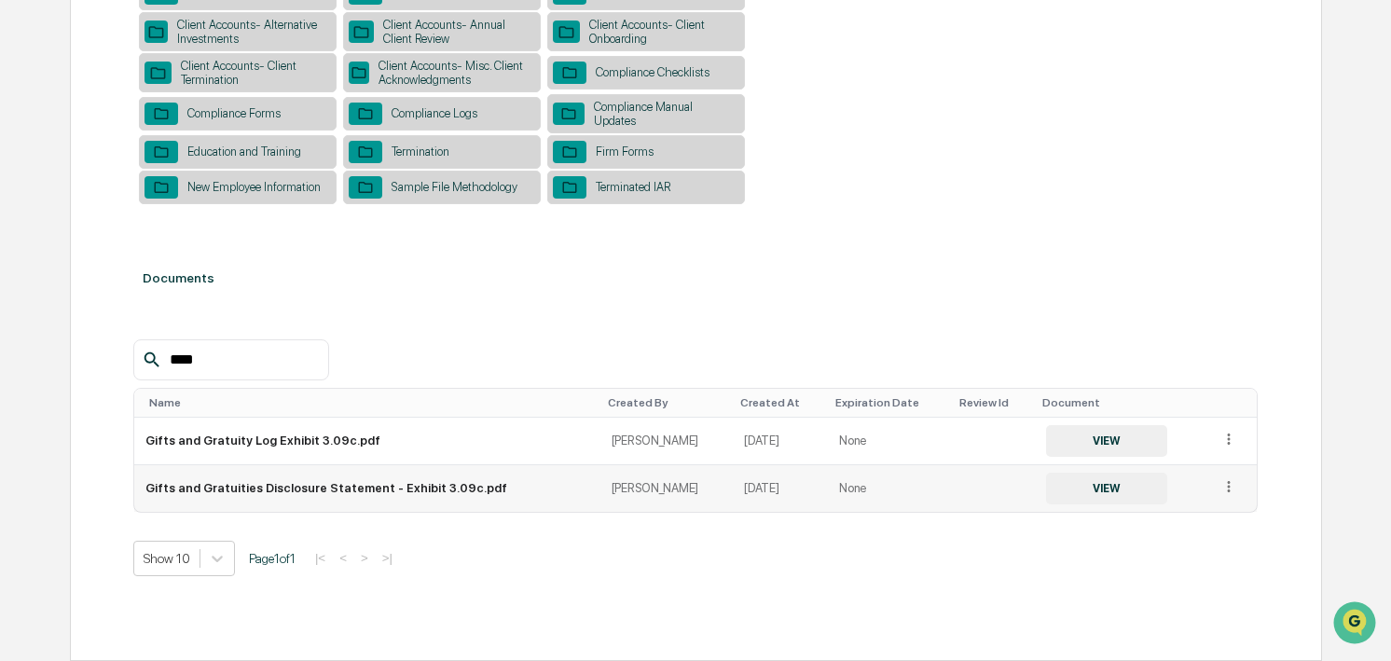
click at [282, 484] on td "Gifts and Gratuities Disclosure Statement - Exhibit 3.09c.pdf" at bounding box center [367, 488] width 466 height 47
click at [1104, 495] on button "VIEW" at bounding box center [1106, 489] width 121 height 32
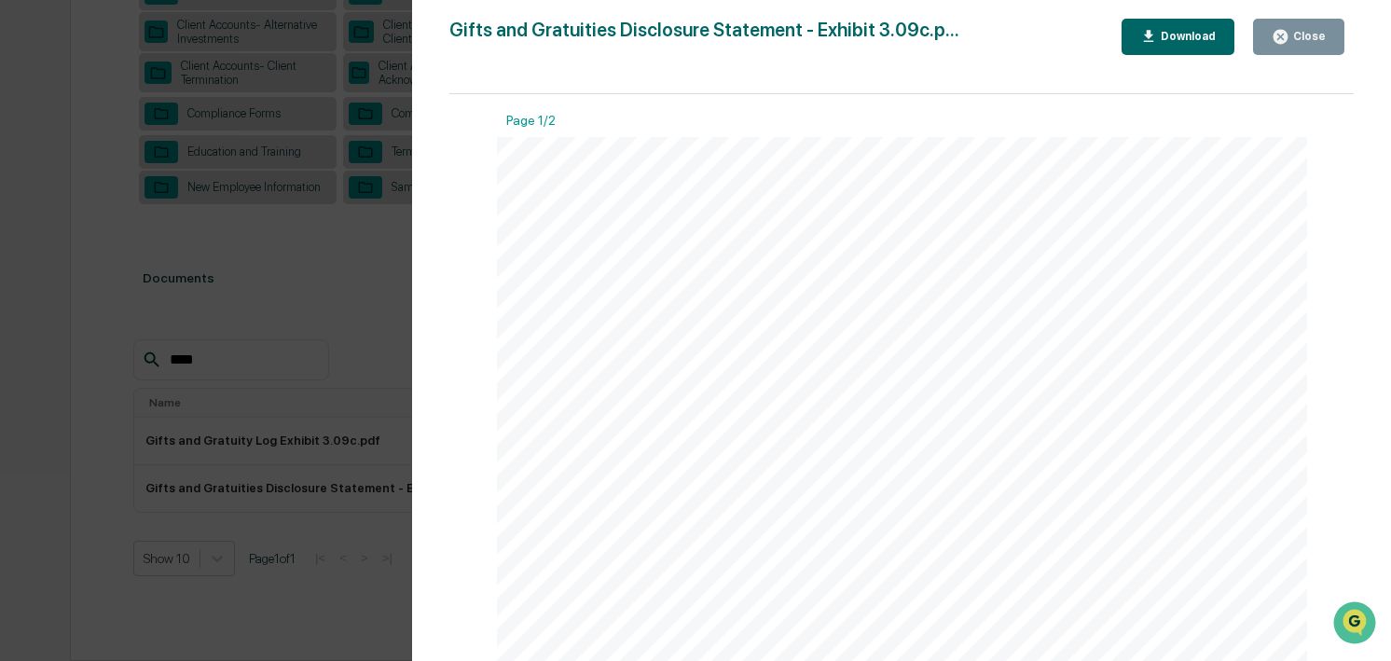
click at [1283, 48] on button "Close" at bounding box center [1298, 37] width 91 height 36
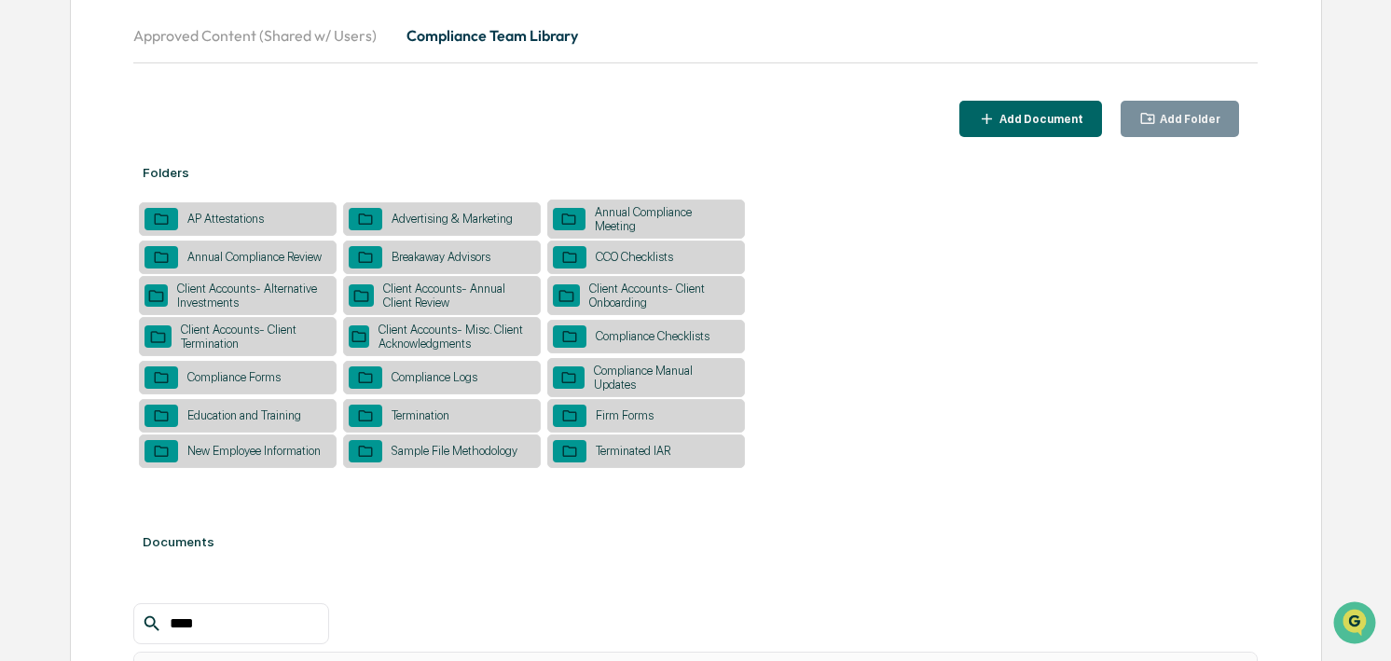
scroll to position [0, 0]
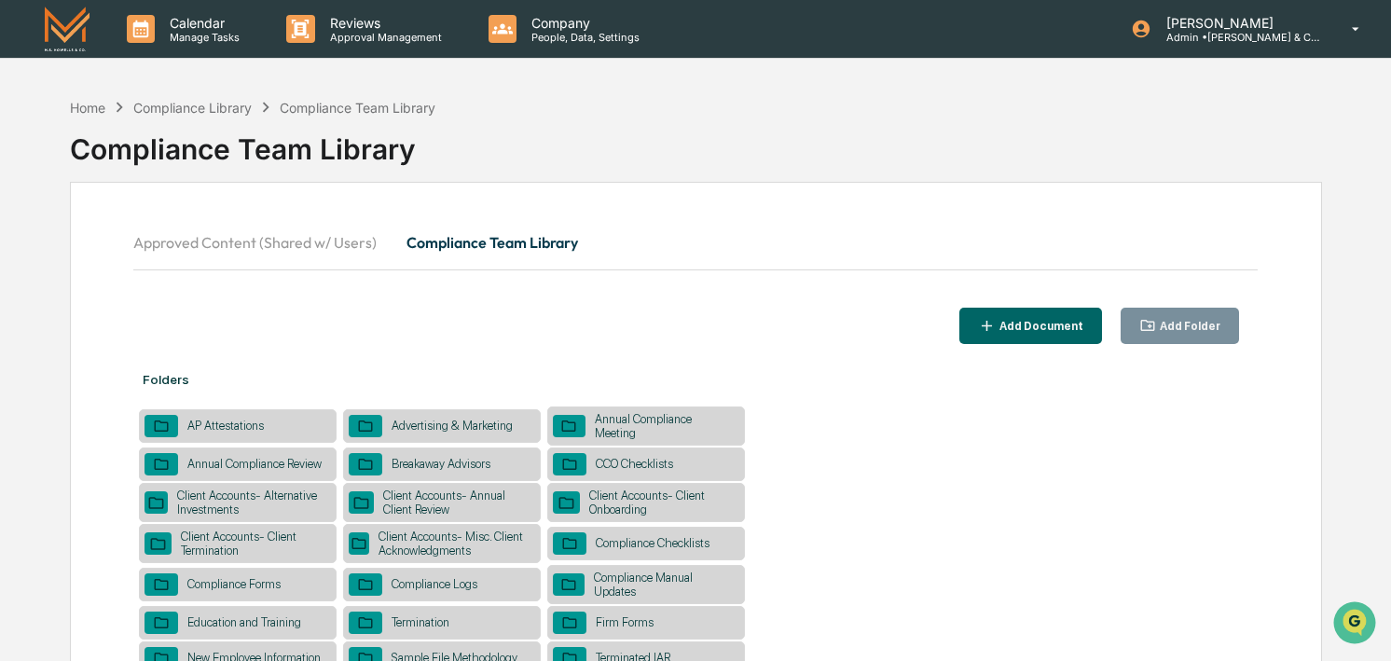
click at [235, 240] on button "Approved Content (Shared w/ Users)" at bounding box center [262, 242] width 258 height 45
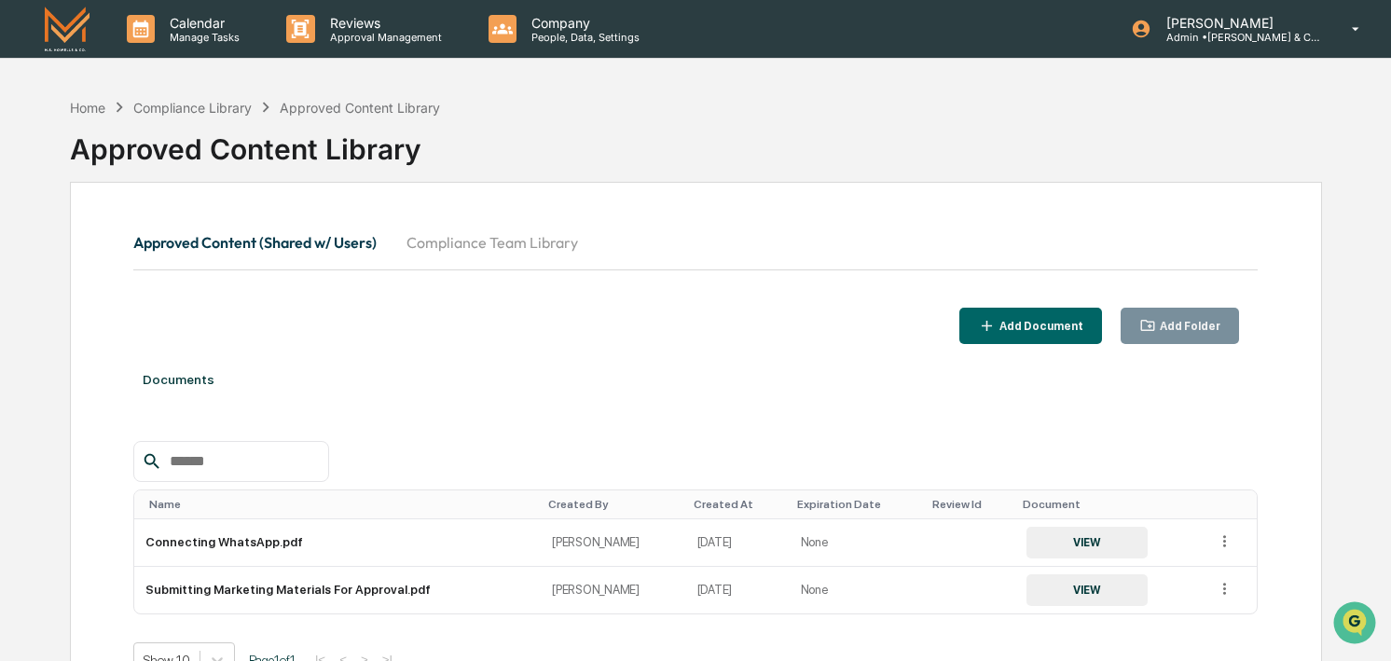
scroll to position [102, 0]
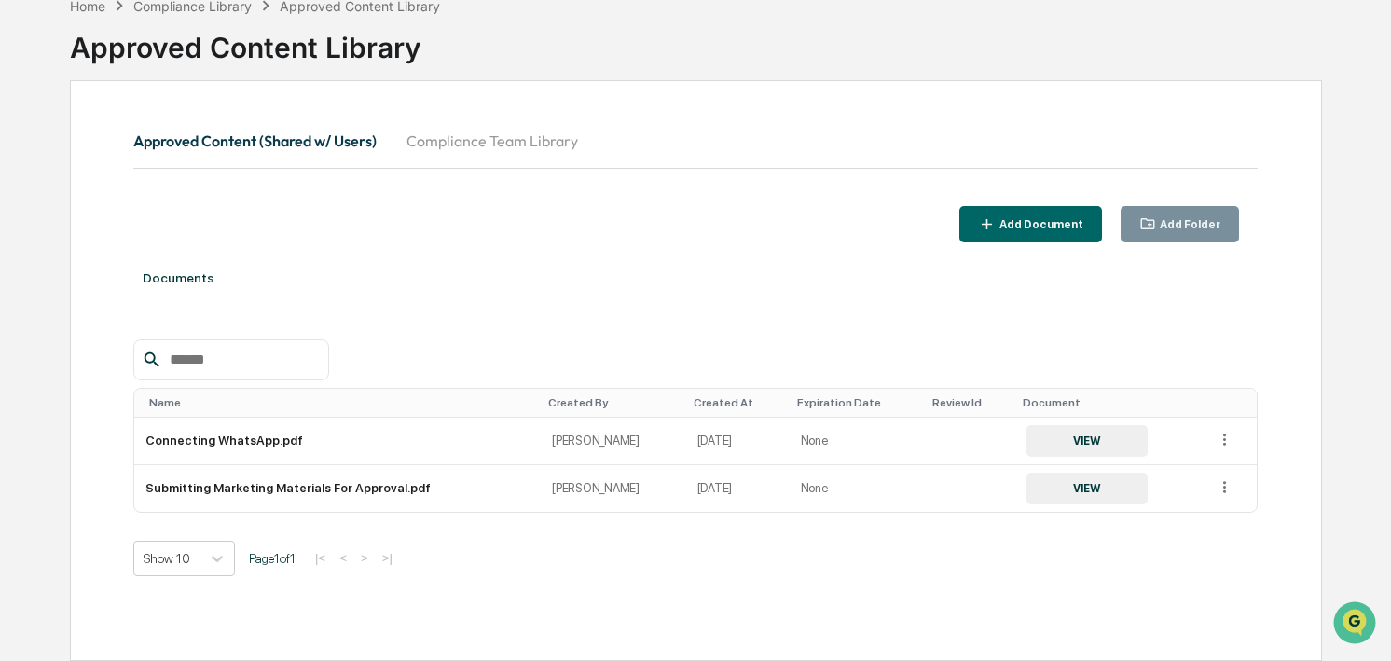
click at [183, 356] on input "text" at bounding box center [241, 360] width 158 height 24
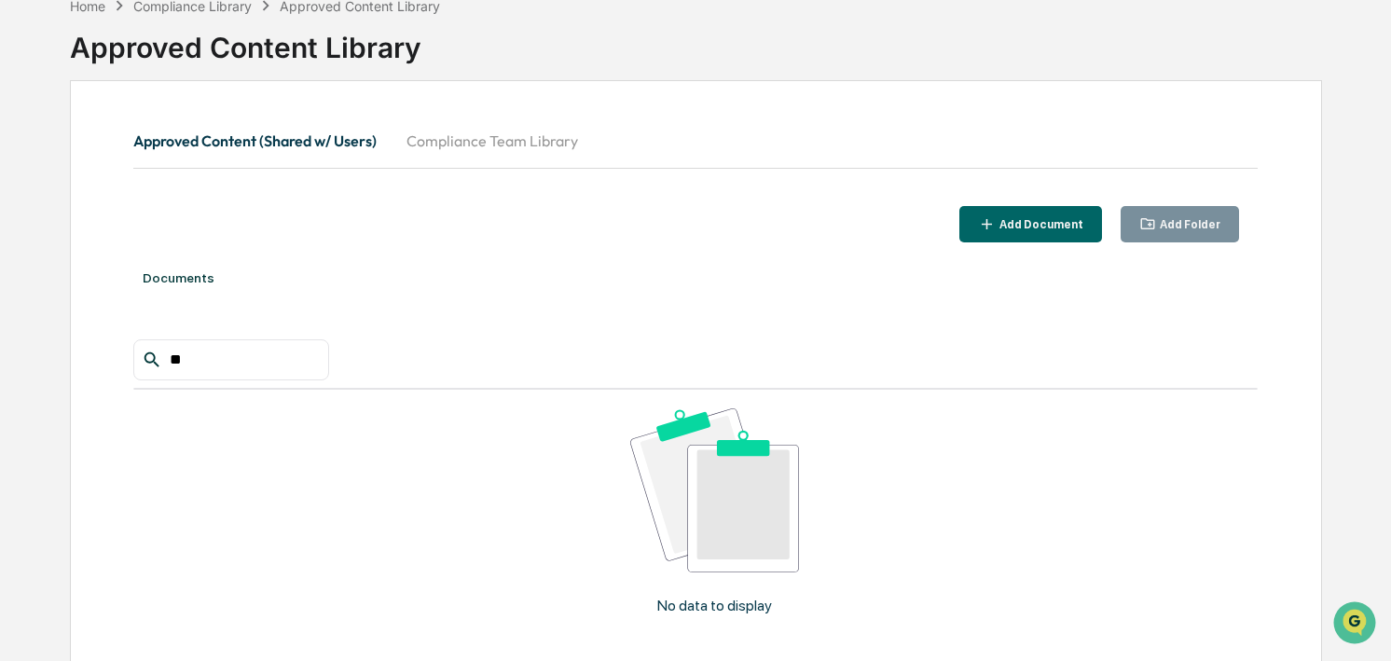
type input "*"
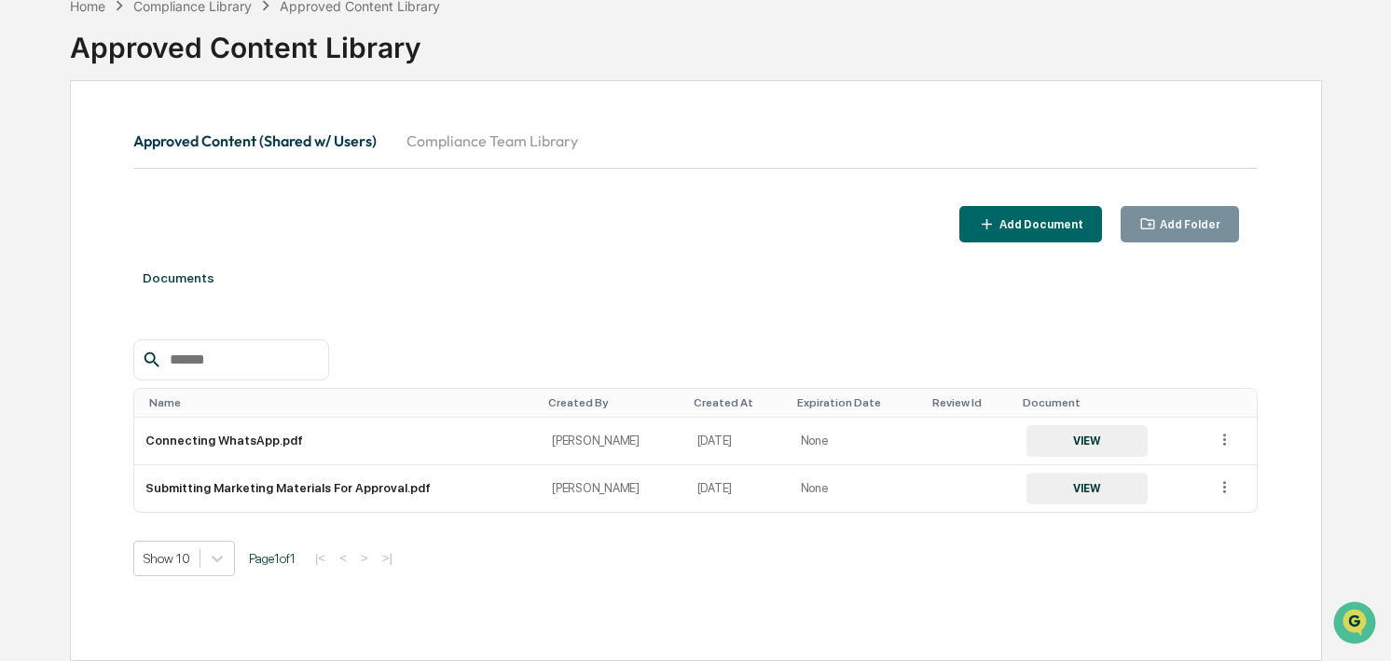
scroll to position [0, 0]
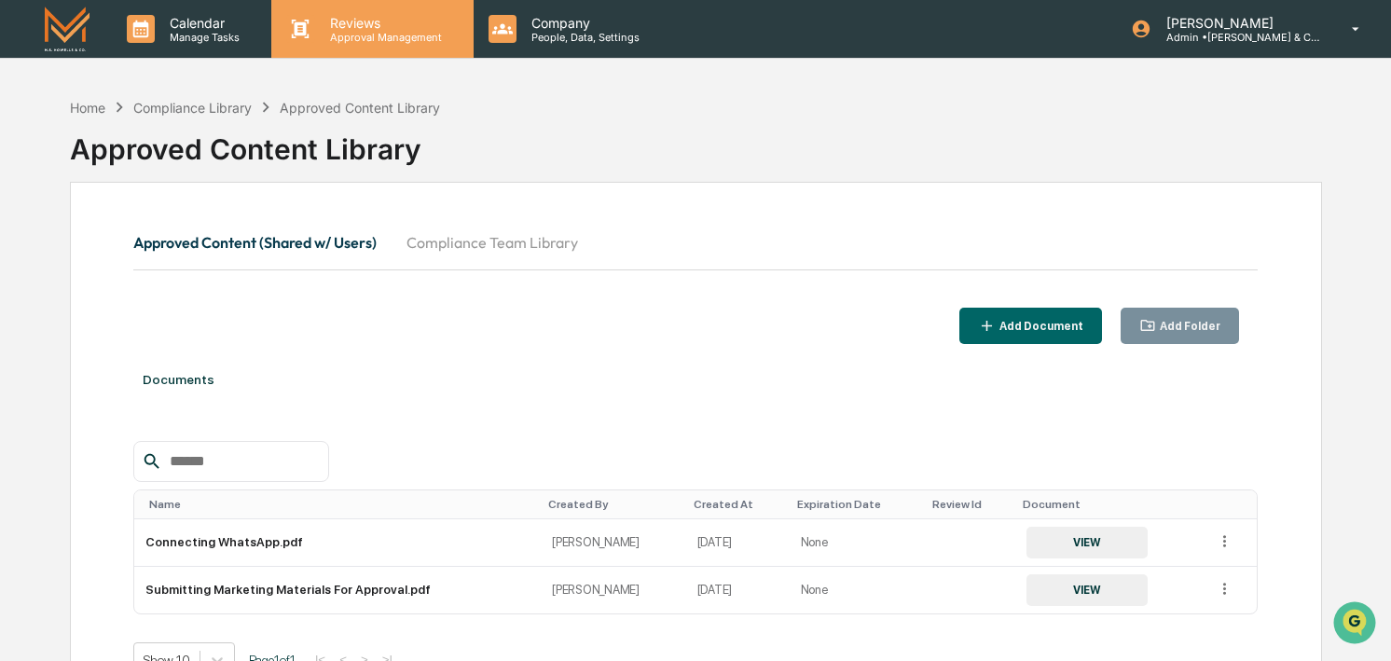
click at [357, 31] on p "Approval Management" at bounding box center [383, 37] width 136 height 13
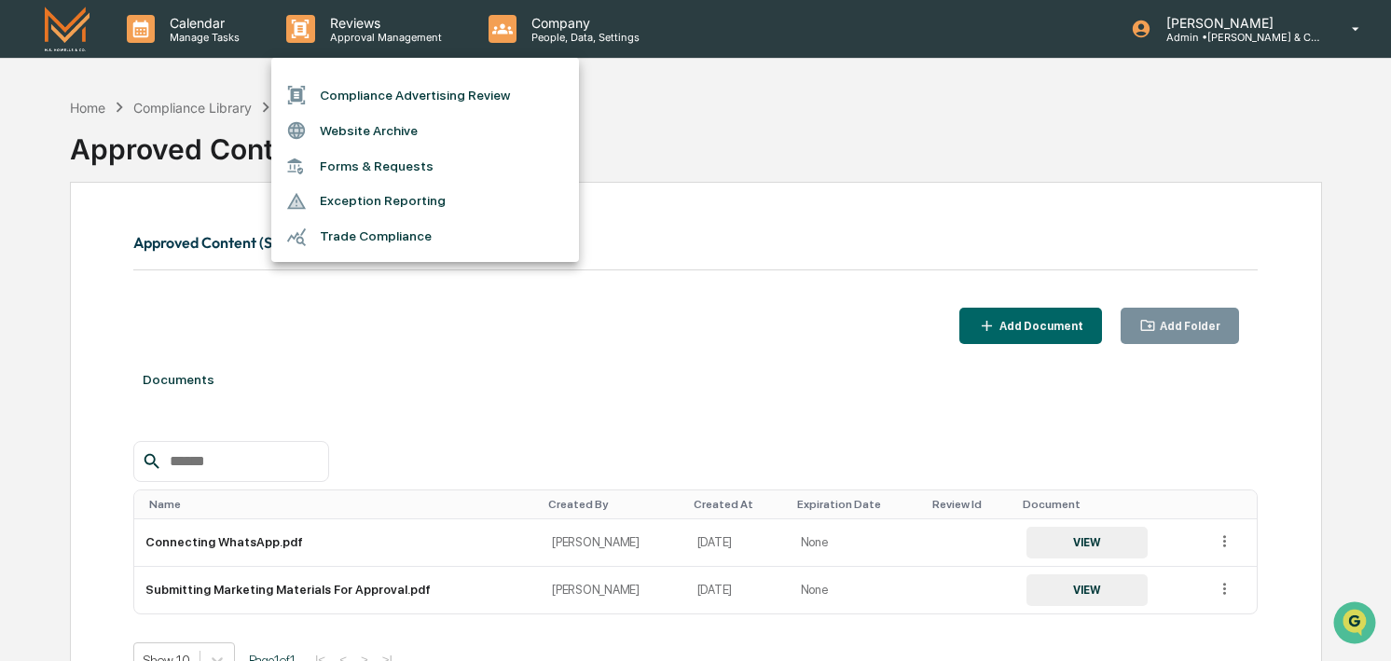
click at [356, 32] on div at bounding box center [695, 330] width 1391 height 661
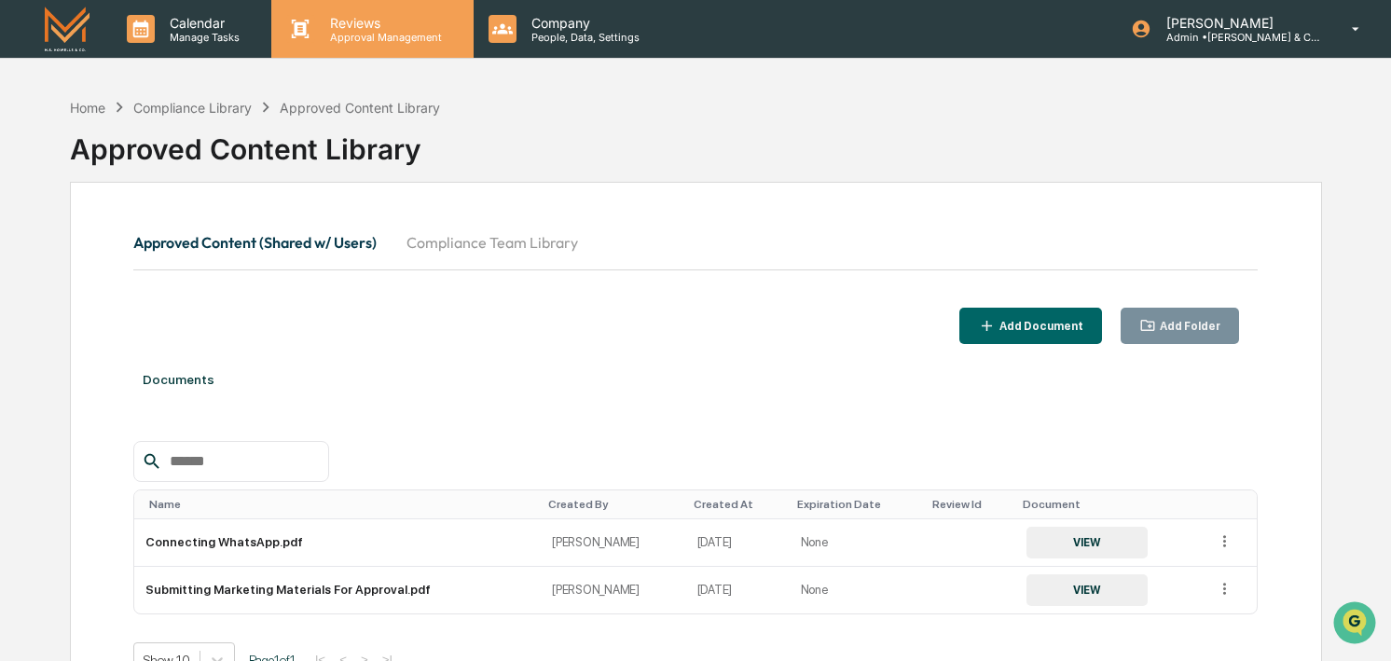
click at [348, 37] on p "Approval Management" at bounding box center [383, 37] width 136 height 13
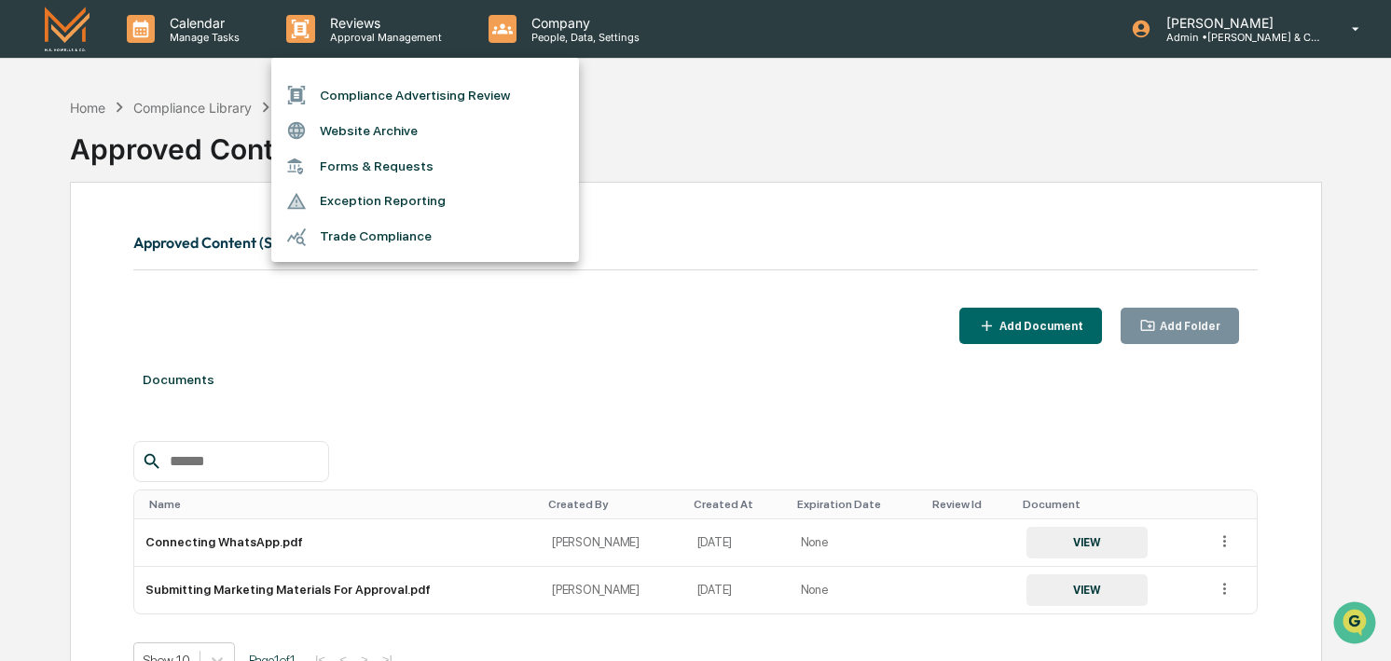
click at [81, 100] on div at bounding box center [695, 330] width 1391 height 661
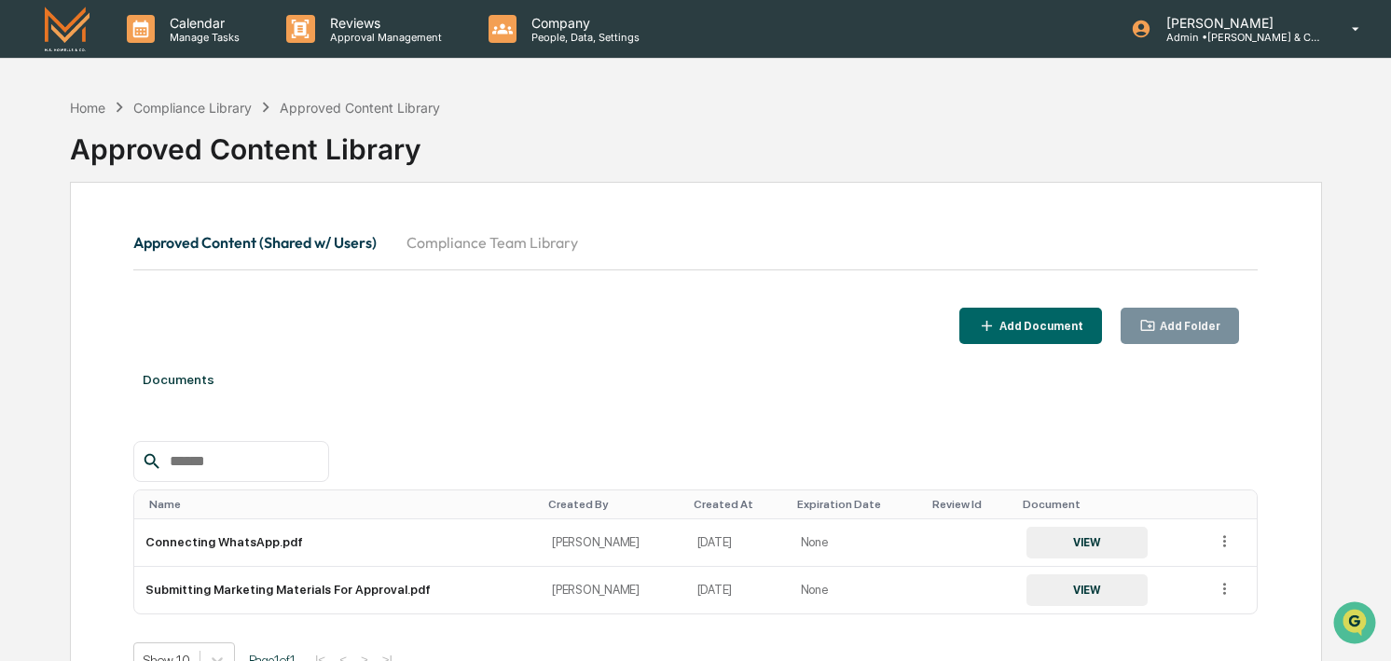
click at [81, 105] on div "Home" at bounding box center [87, 108] width 35 height 16
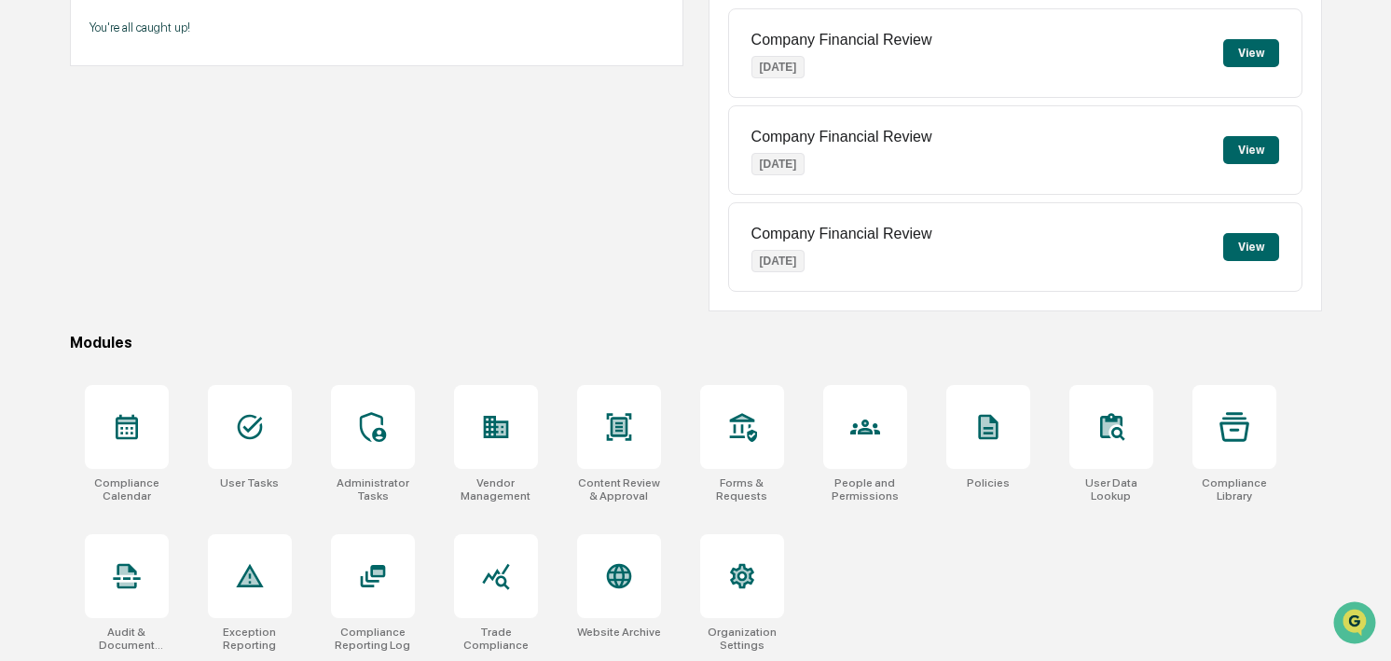
scroll to position [242, 0]
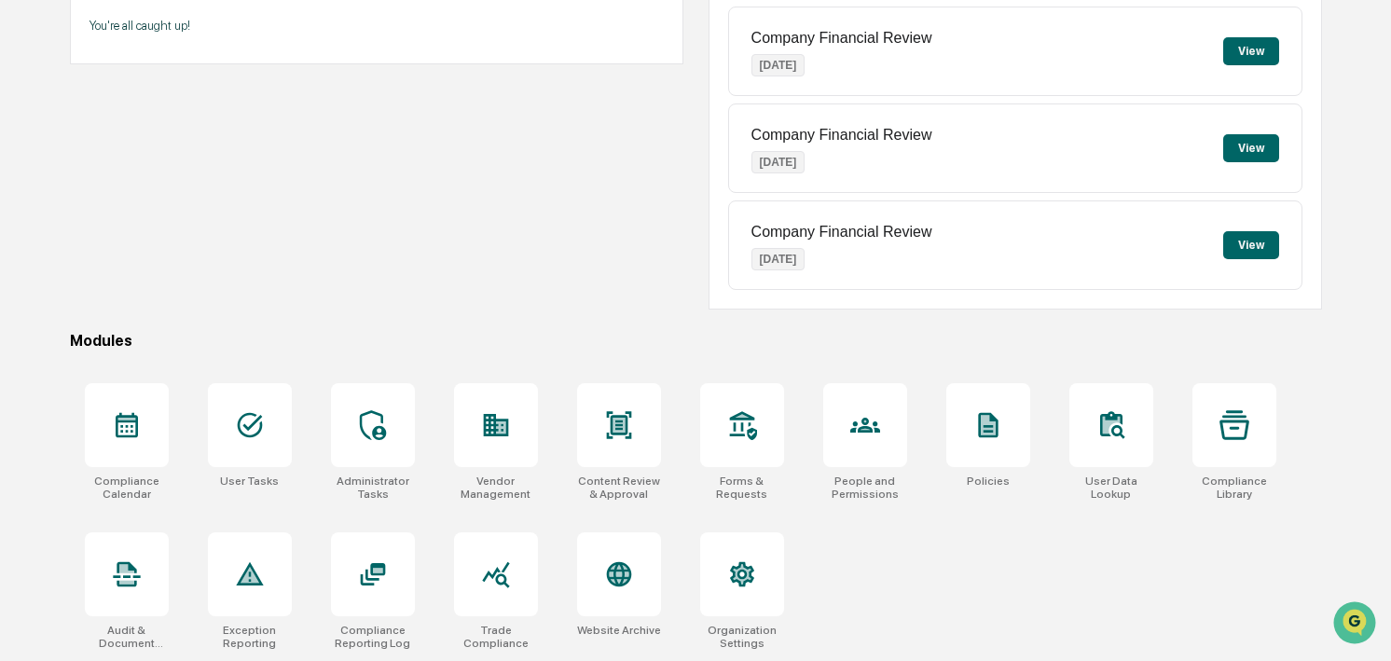
click at [901, 570] on div "Compliance Calendar User Tasks Administrator Tasks Vendor Management Content Re…" at bounding box center [696, 516] width 1252 height 289
click at [746, 579] on icon at bounding box center [742, 574] width 24 height 25
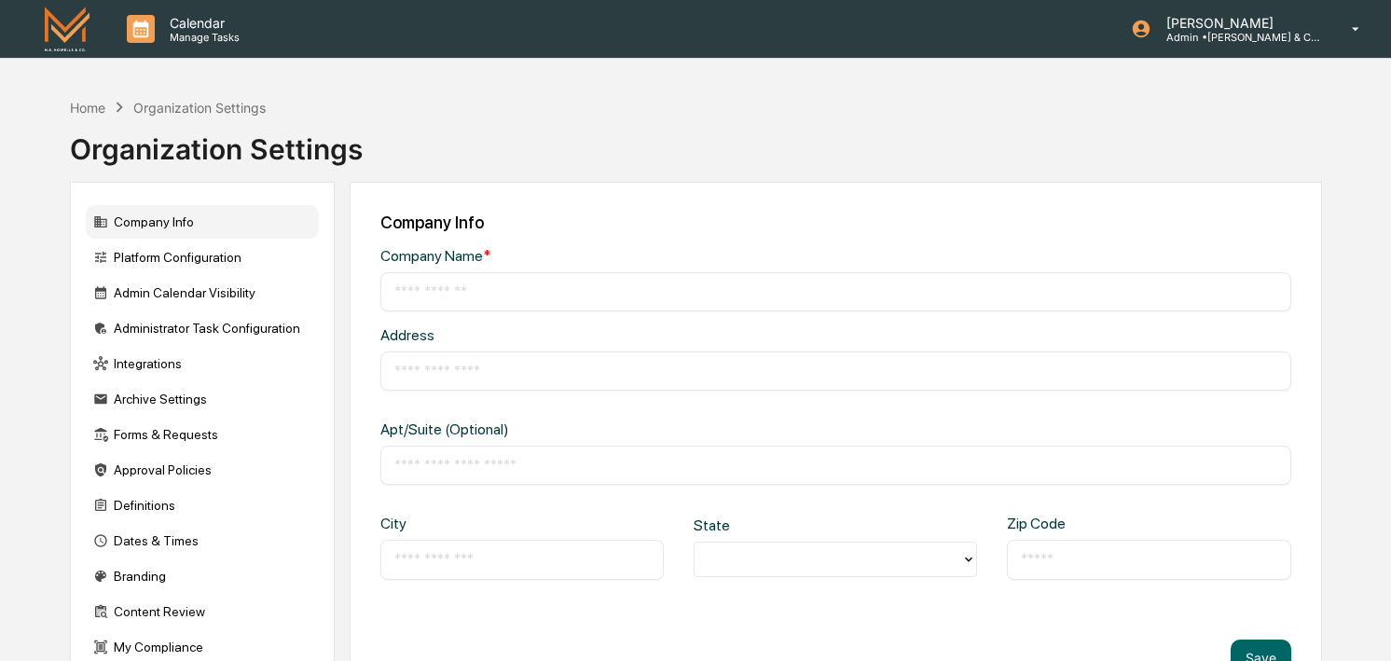
type input "**********"
type input "*****"
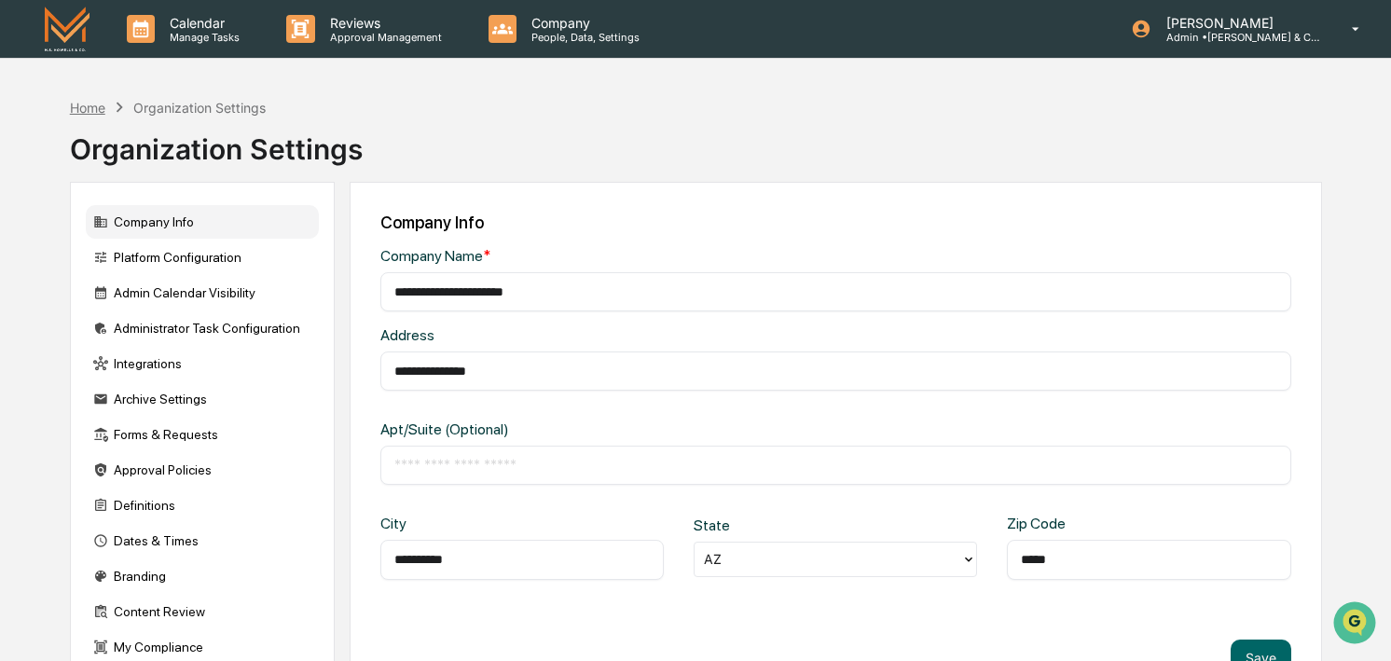
click at [85, 103] on div "Home" at bounding box center [87, 108] width 35 height 16
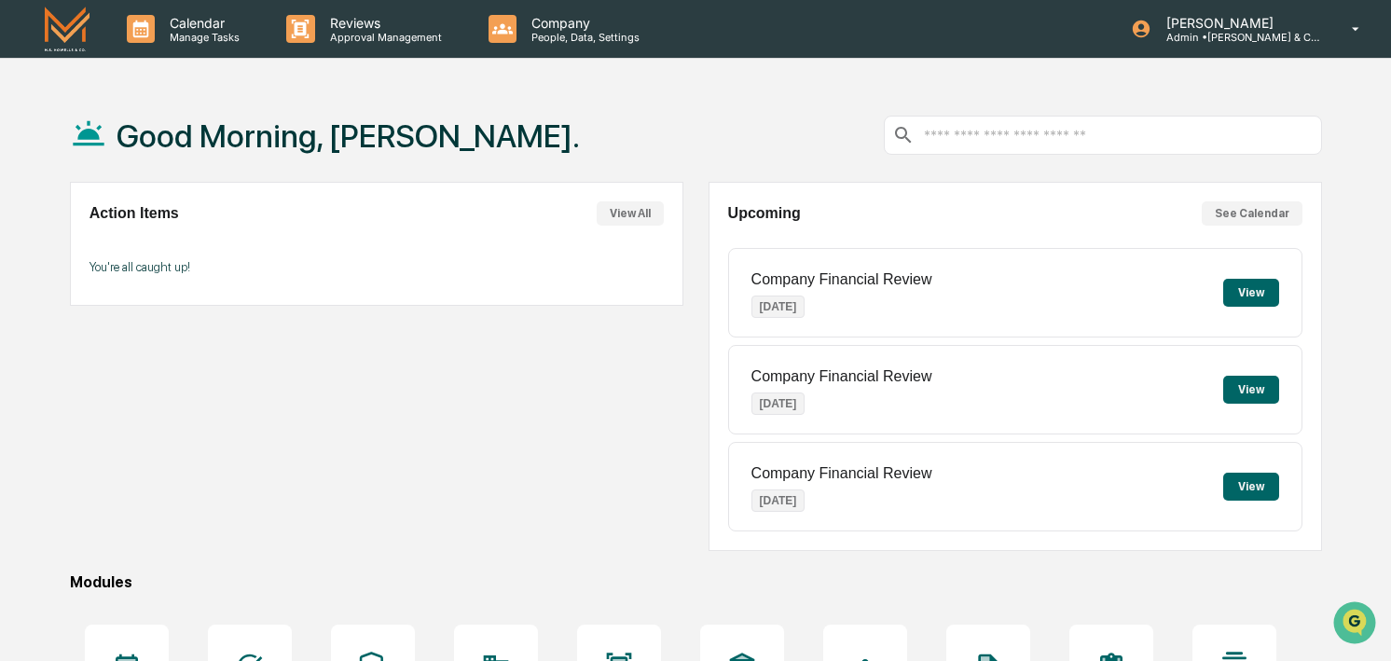
scroll to position [242, 0]
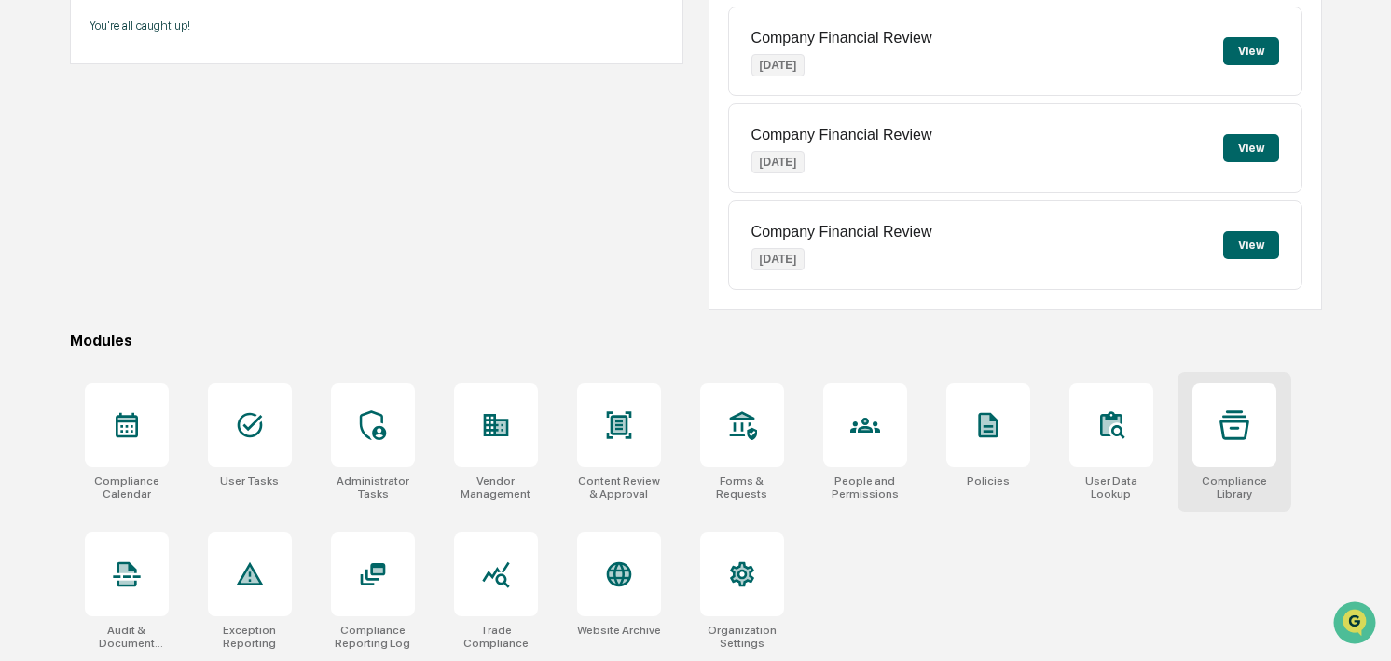
click at [1238, 419] on icon at bounding box center [1234, 425] width 30 height 30
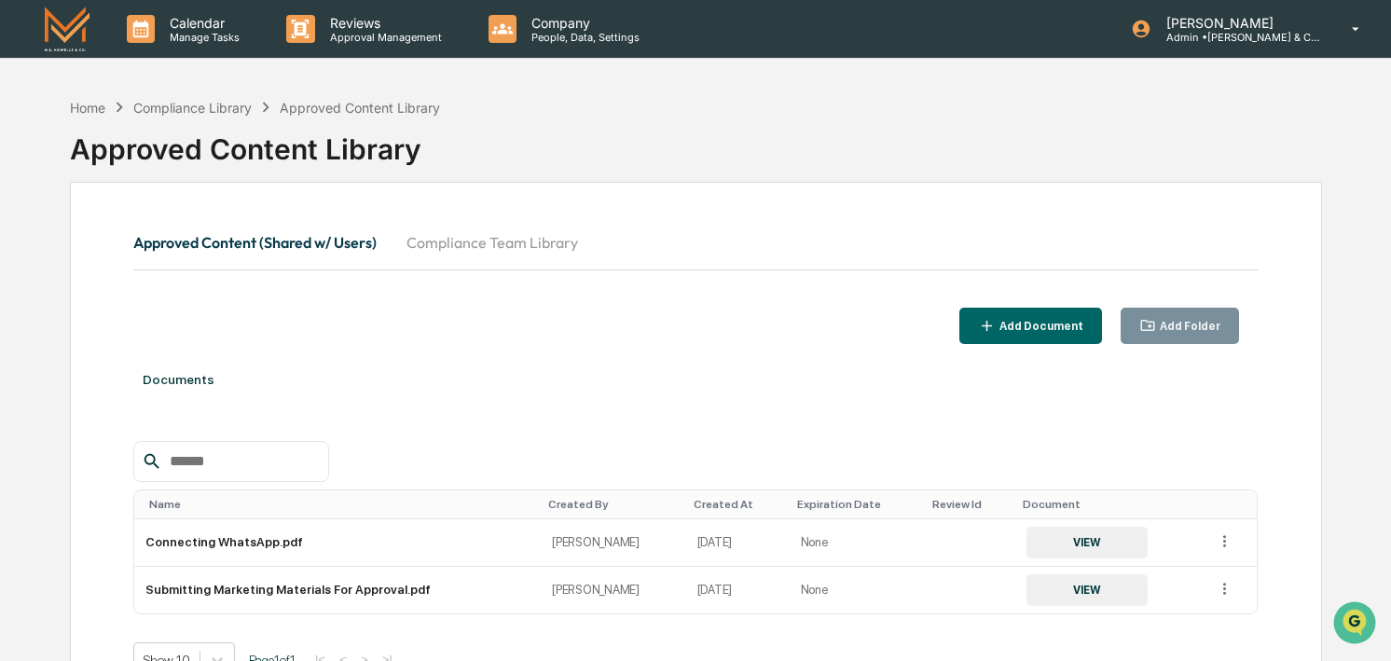
scroll to position [102, 0]
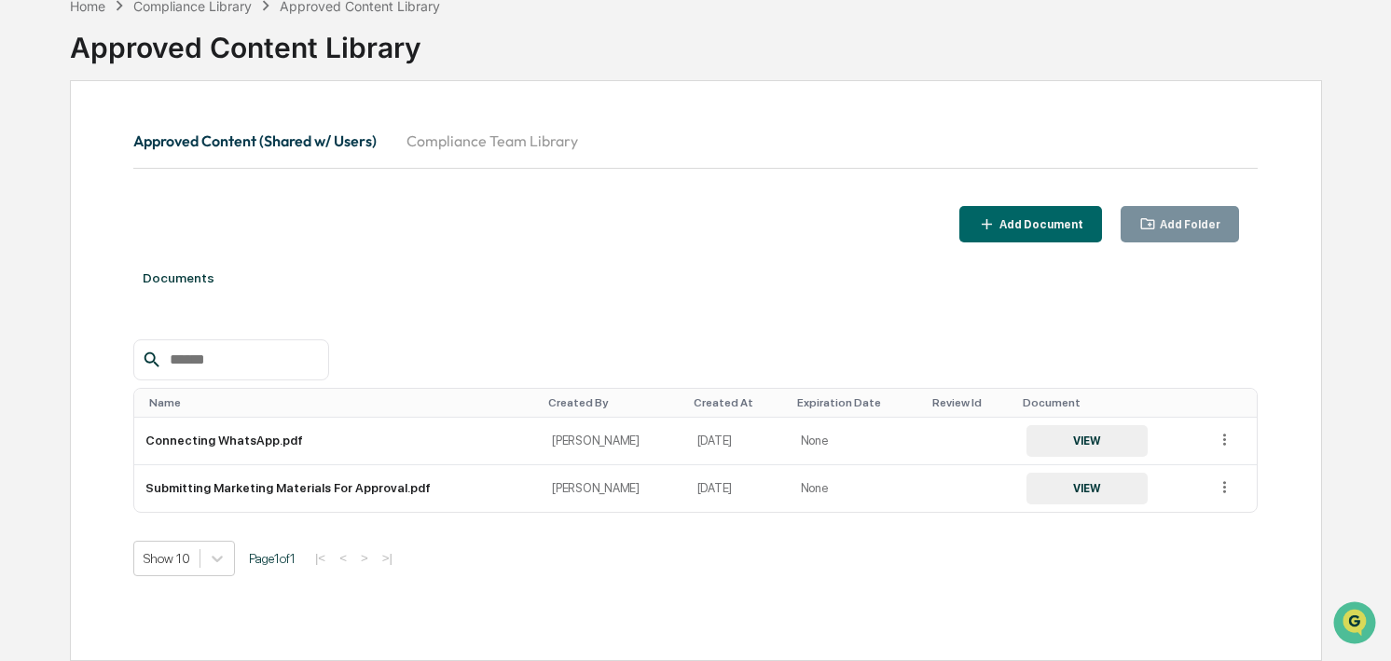
click at [494, 128] on button "Compliance Team Library" at bounding box center [491, 140] width 201 height 45
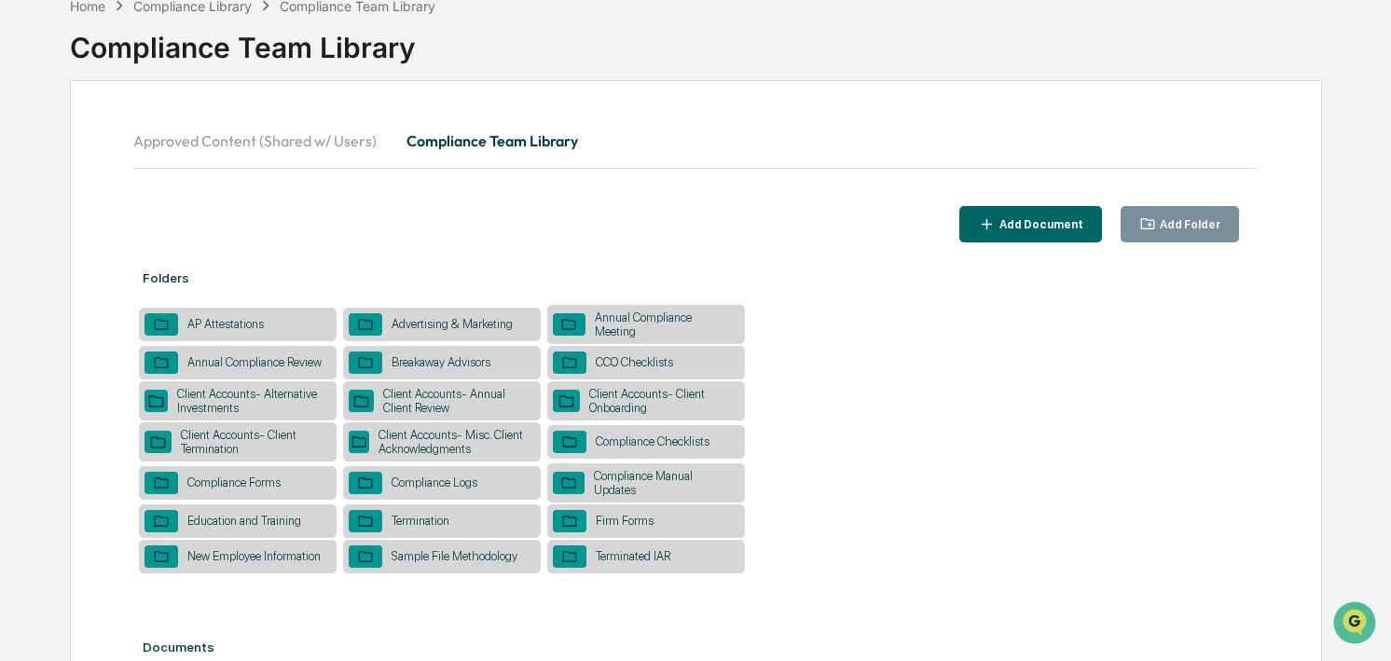
click at [708, 164] on div "Approved Content (Shared w/ Users) Compliance Team Library" at bounding box center [695, 162] width 1125 height 88
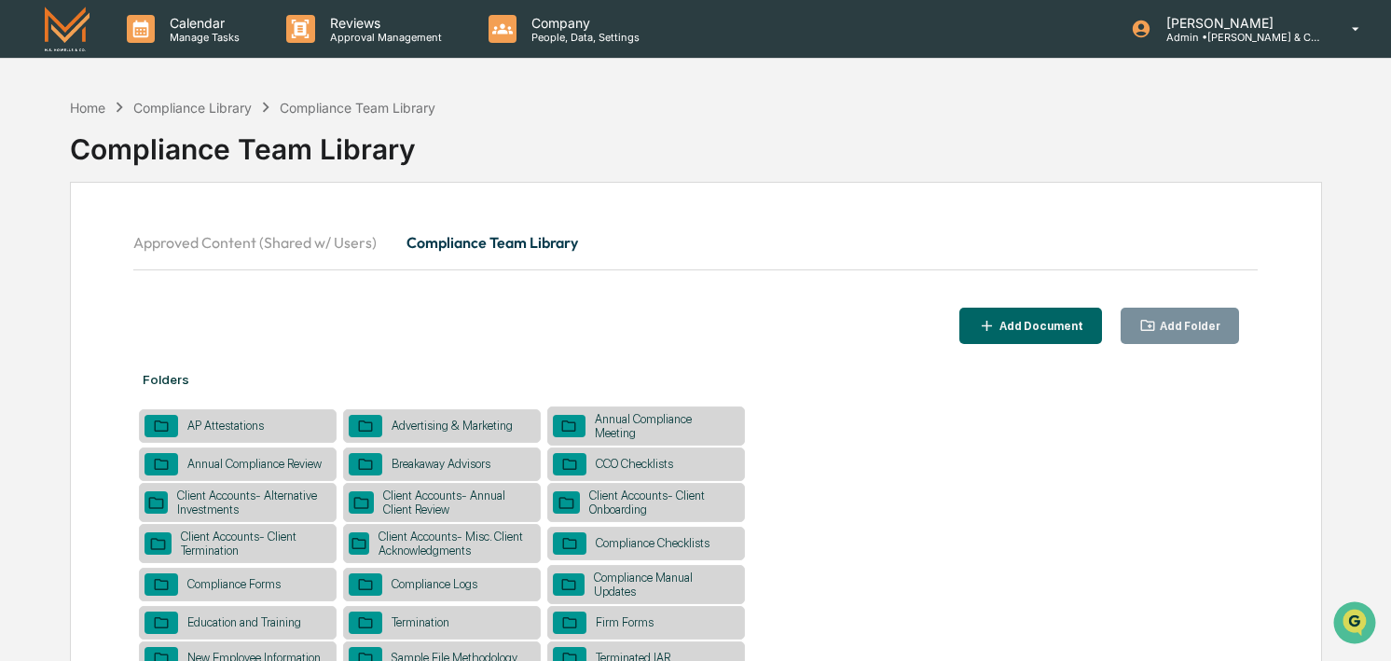
click at [809, 225] on div "Approved Content (Shared w/ Users) Compliance Team Library" at bounding box center [695, 242] width 1125 height 45
